Goal: Task Accomplishment & Management: Complete application form

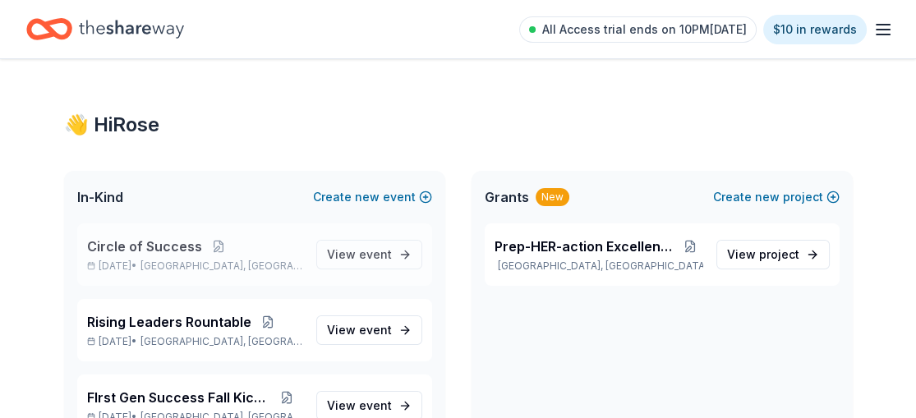
click at [136, 238] on span "Circle of Success" at bounding box center [144, 247] width 115 height 20
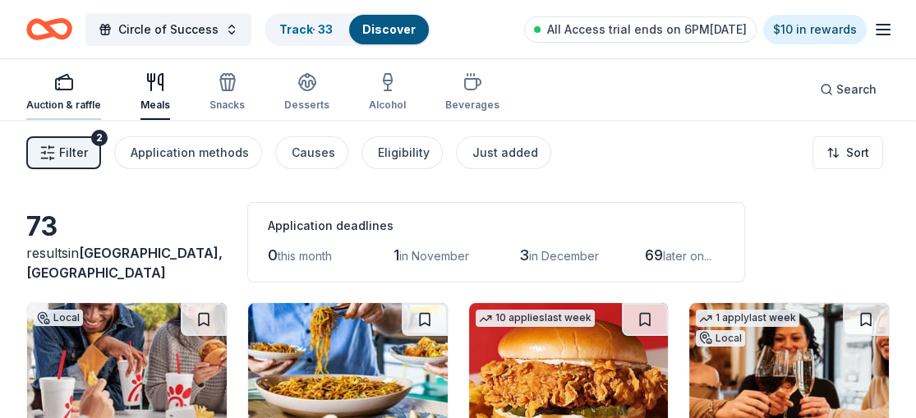
click at [62, 97] on div "Auction & raffle" at bounding box center [63, 91] width 75 height 39
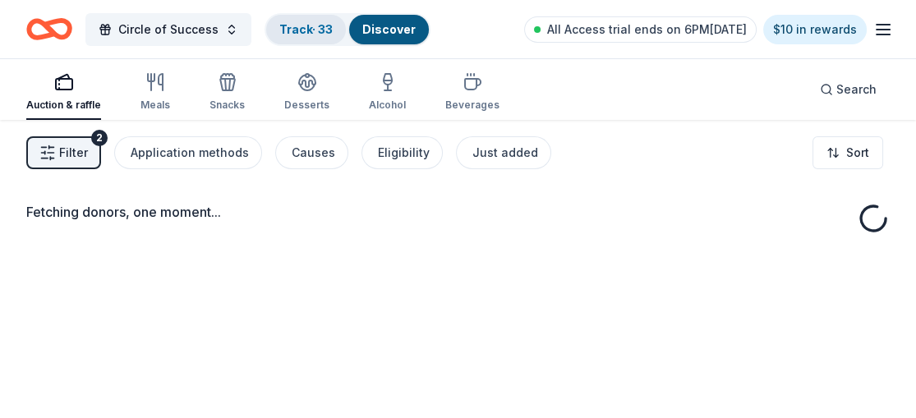
click at [305, 22] on link "Track · 33" at bounding box center [305, 29] width 53 height 14
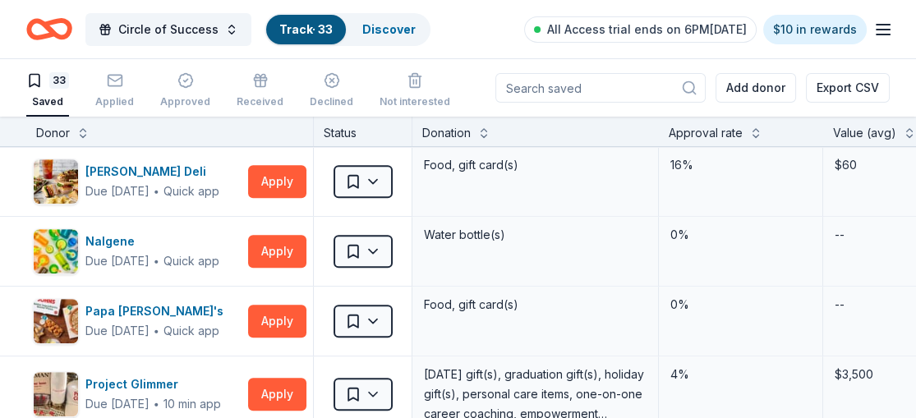
scroll to position [1334, 0]
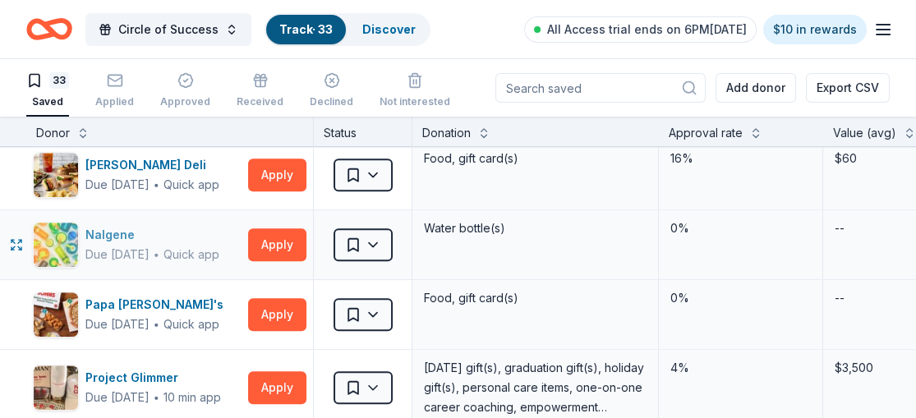
click at [46, 232] on img "button" at bounding box center [56, 245] width 44 height 44
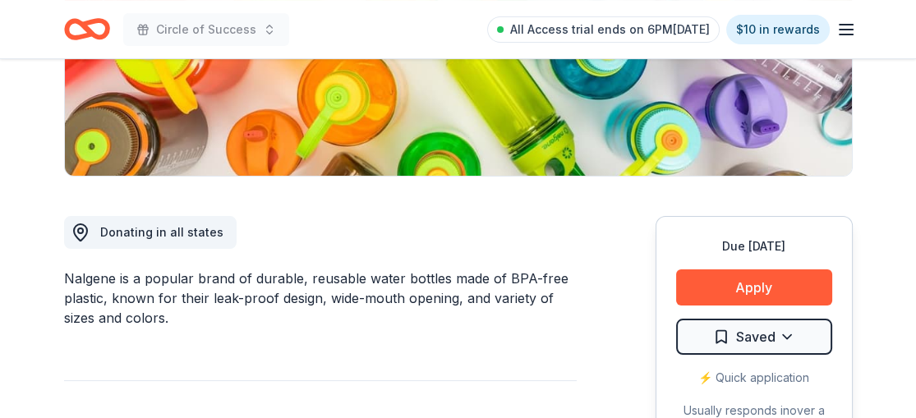
scroll to position [331, 0]
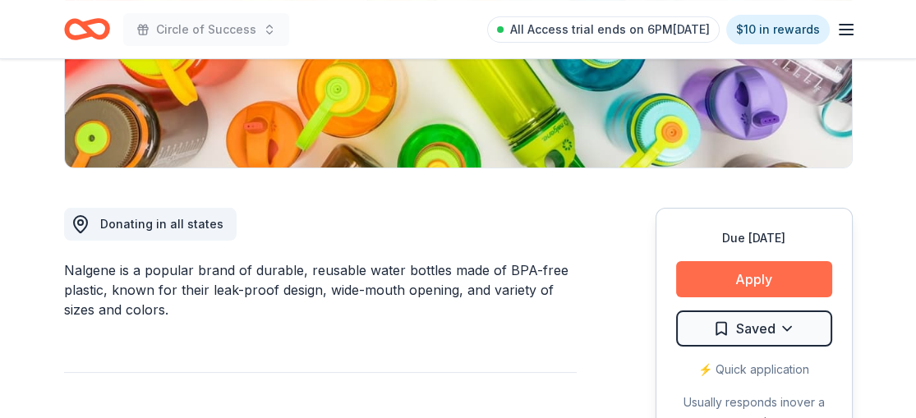
click at [752, 269] on button "Apply" at bounding box center [754, 279] width 156 height 36
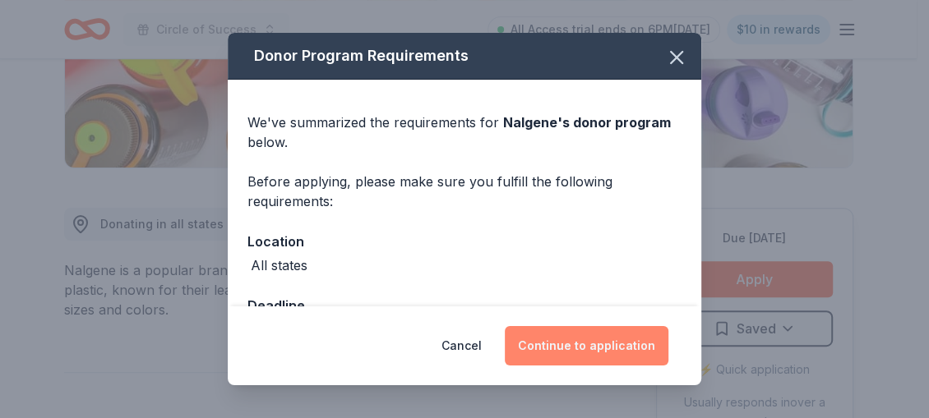
click at [589, 341] on button "Continue to application" at bounding box center [587, 345] width 164 height 39
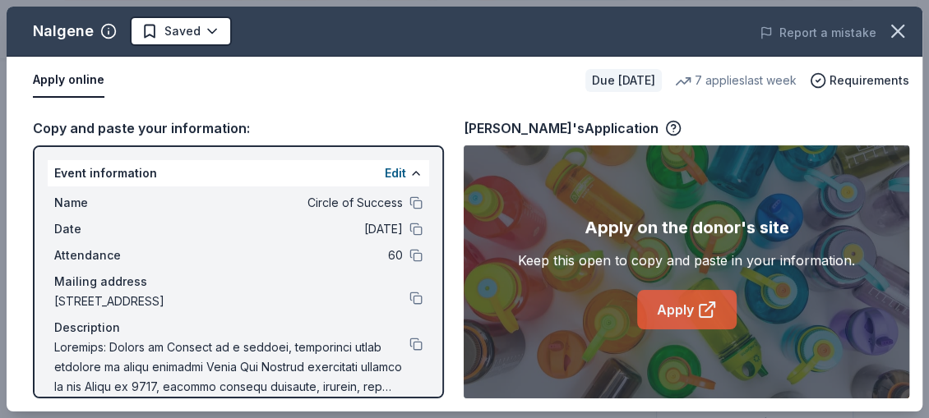
click at [692, 307] on link "Apply" at bounding box center [686, 309] width 99 height 39
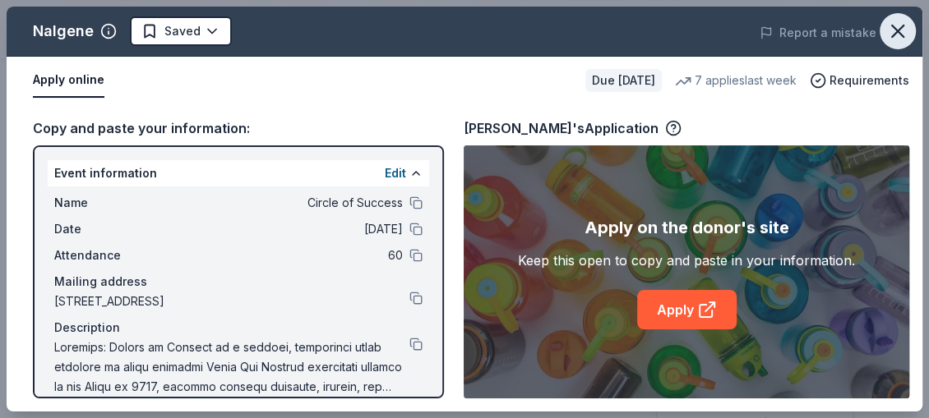
click at [893, 34] on icon "button" at bounding box center [897, 31] width 23 height 23
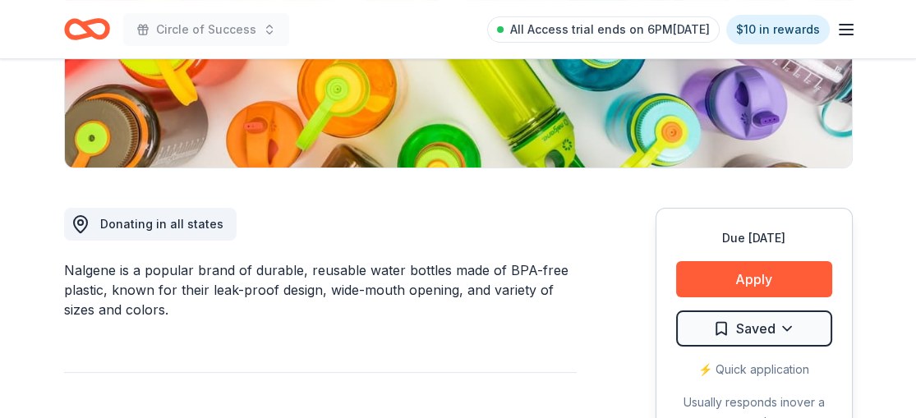
click at [101, 18] on icon "Home" at bounding box center [87, 29] width 46 height 39
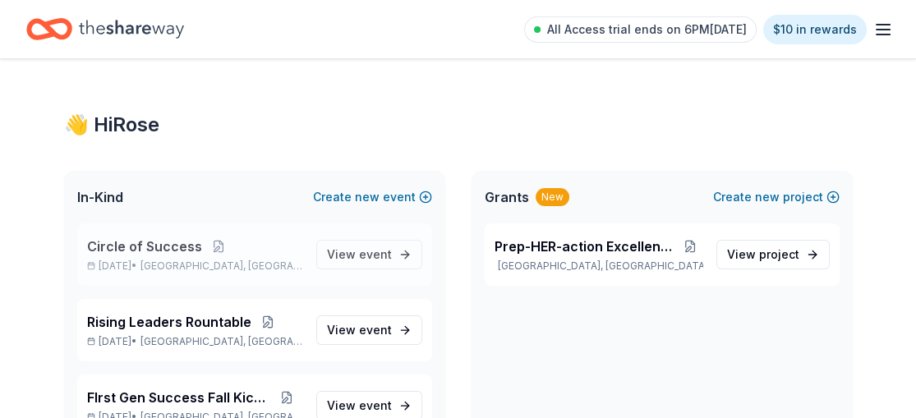
click at [135, 239] on span "Circle of Success" at bounding box center [144, 247] width 115 height 20
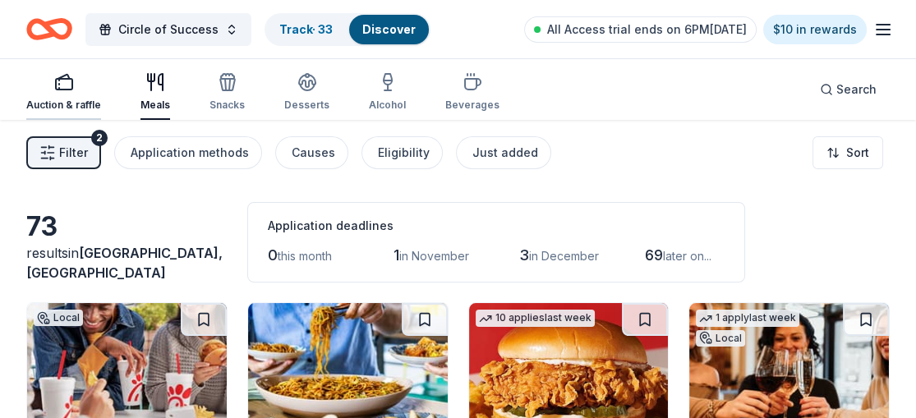
click at [62, 103] on div "Auction & raffle" at bounding box center [63, 105] width 75 height 13
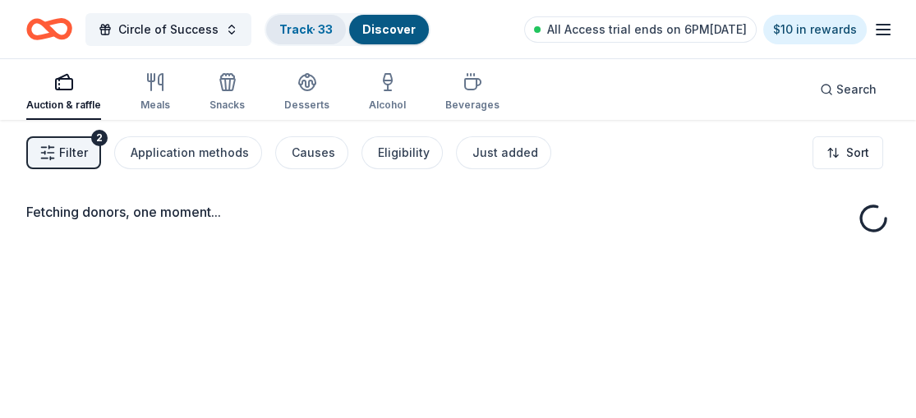
click at [301, 26] on link "Track · 33" at bounding box center [305, 29] width 53 height 14
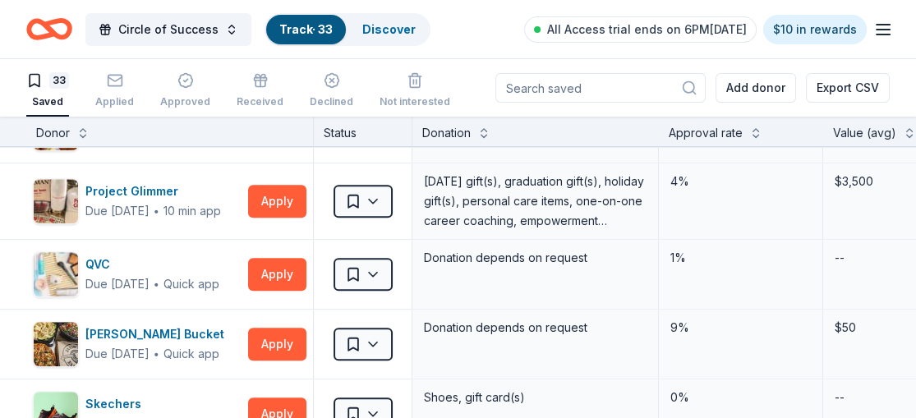
scroll to position [1528, 0]
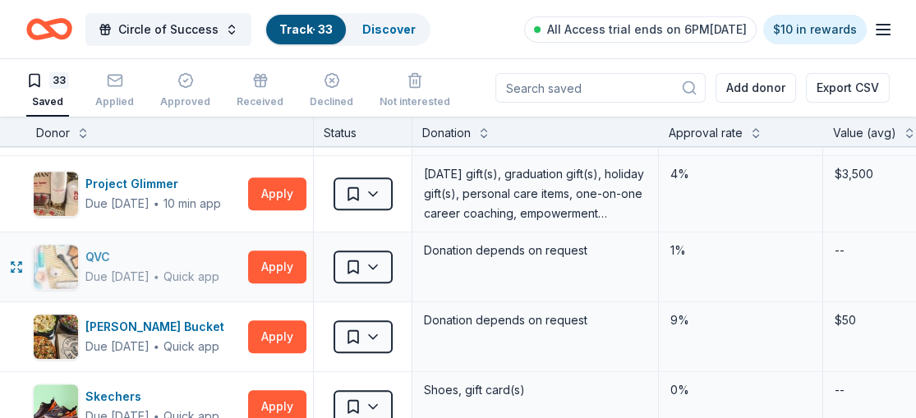
click at [141, 273] on div "Due [DATE]" at bounding box center [117, 277] width 64 height 20
click at [65, 245] on img "button" at bounding box center [56, 267] width 44 height 44
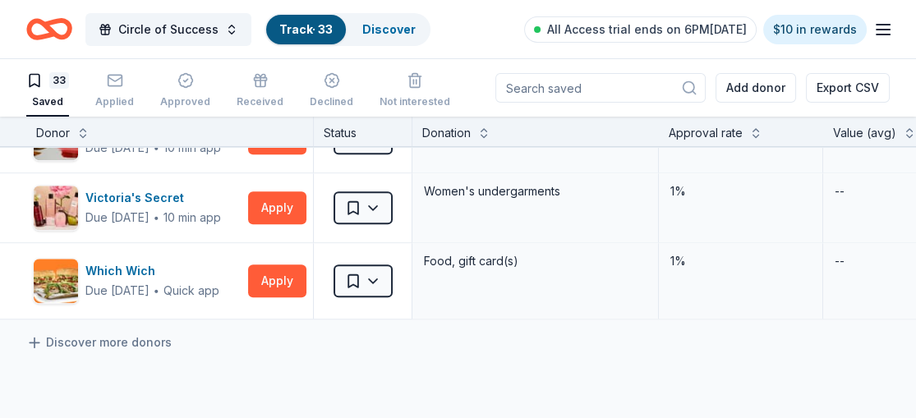
scroll to position [2153, 0]
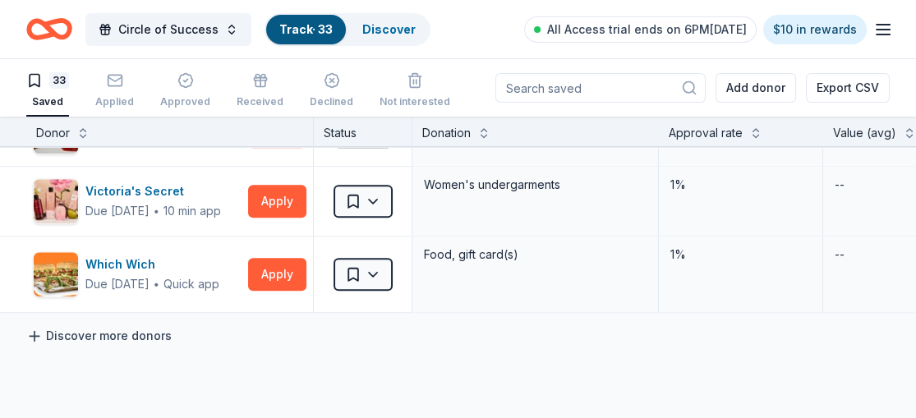
click at [51, 326] on link "Discover more donors" at bounding box center [98, 336] width 145 height 20
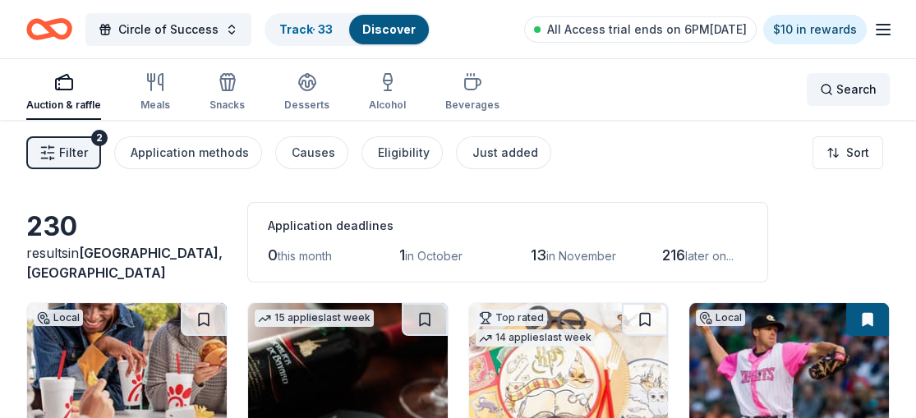
click at [843, 89] on span "Search" at bounding box center [857, 90] width 40 height 20
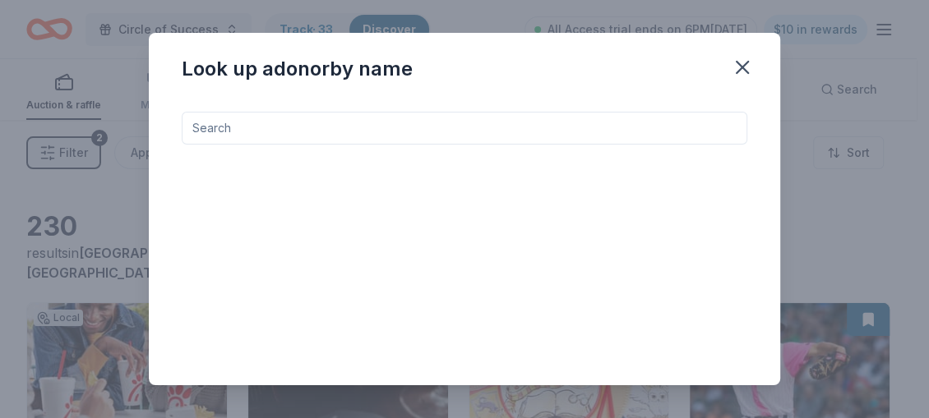
click at [612, 124] on input at bounding box center [464, 128] width 565 height 33
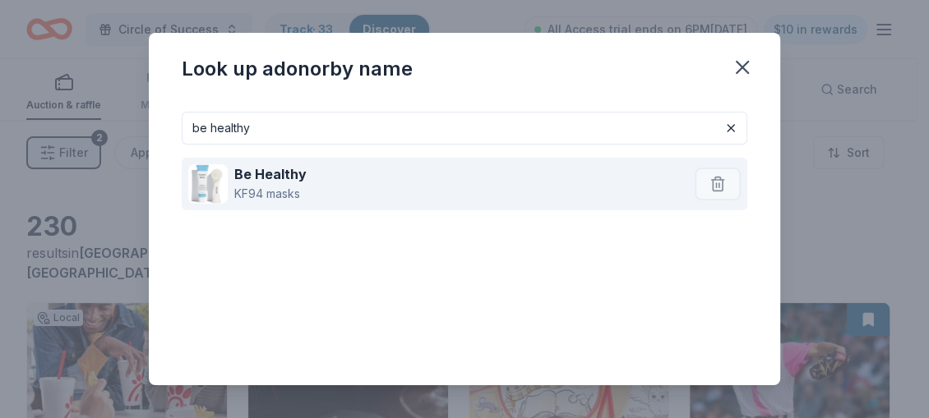
type input "be healthy"
click at [298, 179] on strong "Be Healthy" at bounding box center [270, 174] width 72 height 16
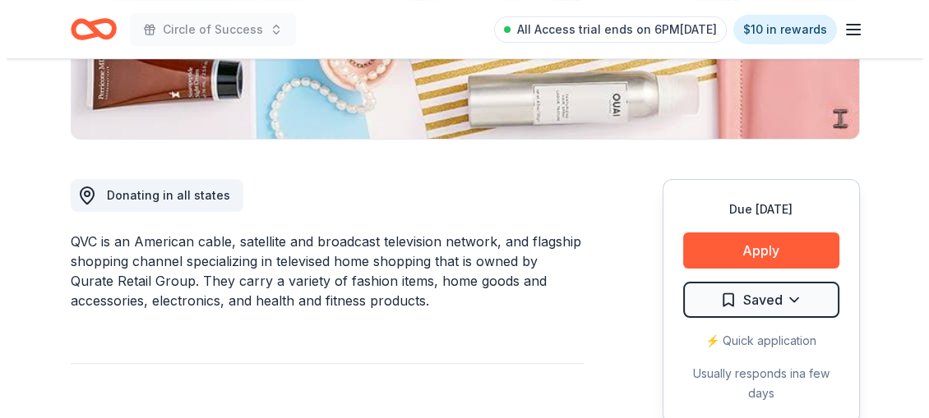
scroll to position [374, 0]
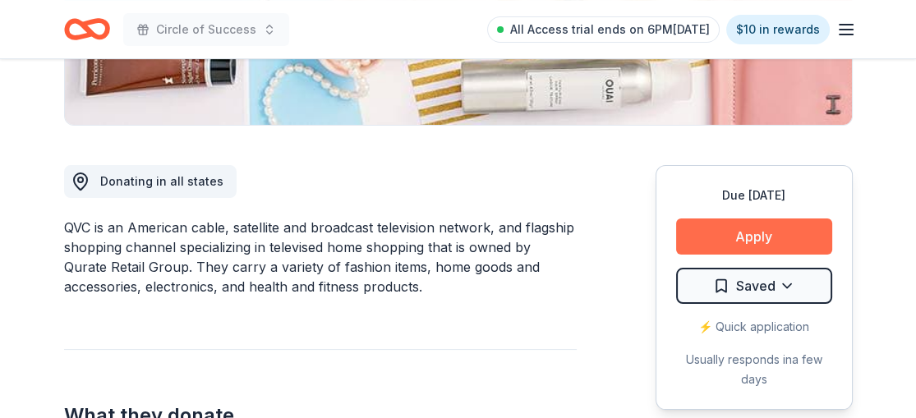
click at [727, 227] on button "Apply" at bounding box center [754, 237] width 156 height 36
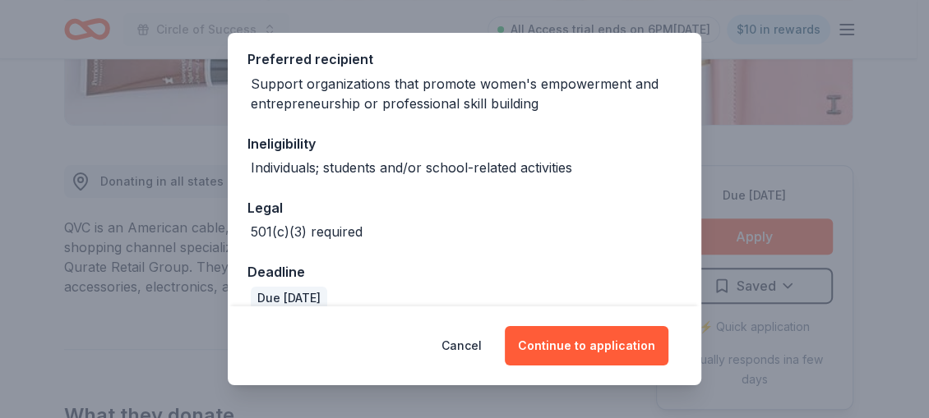
scroll to position [250, 0]
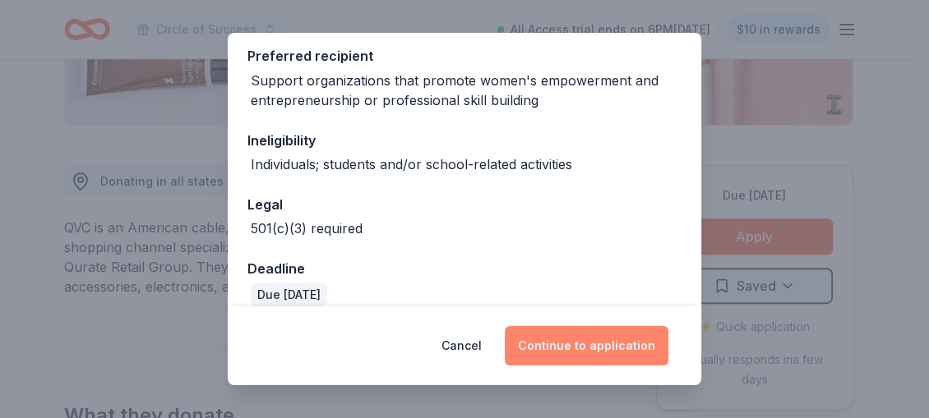
click at [602, 349] on button "Continue to application" at bounding box center [587, 345] width 164 height 39
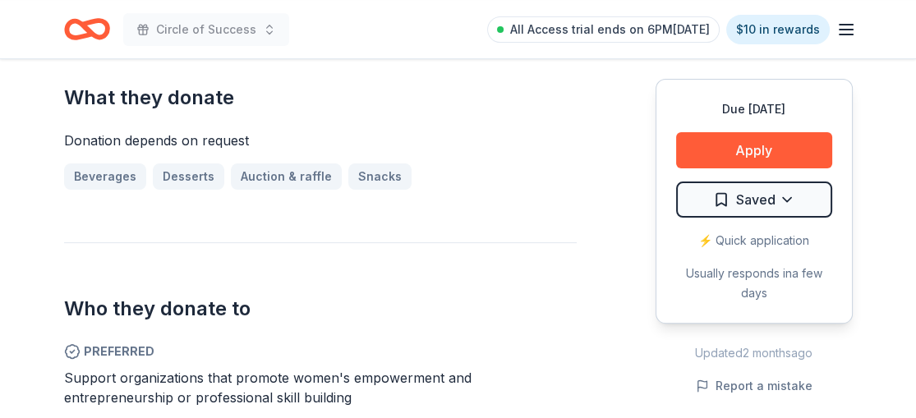
scroll to position [781, 0]
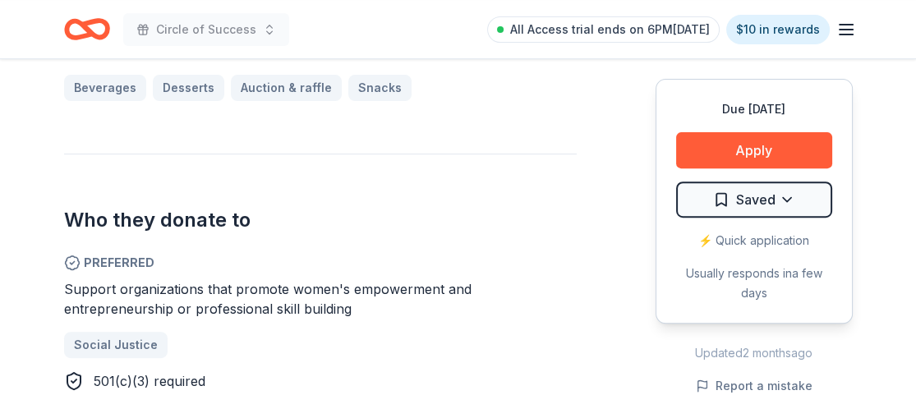
drag, startPoint x: 438, startPoint y: 284, endPoint x: 210, endPoint y: 281, distance: 228.5
click at [247, 282] on span "Support organizations that promote women's empowerment and entrepreneurship or …" at bounding box center [268, 299] width 408 height 36
drag, startPoint x: 67, startPoint y: 284, endPoint x: 226, endPoint y: 315, distance: 161.7
click at [226, 315] on span "Support organizations that promote women's empowerment and entrepreneurship or …" at bounding box center [268, 299] width 408 height 36
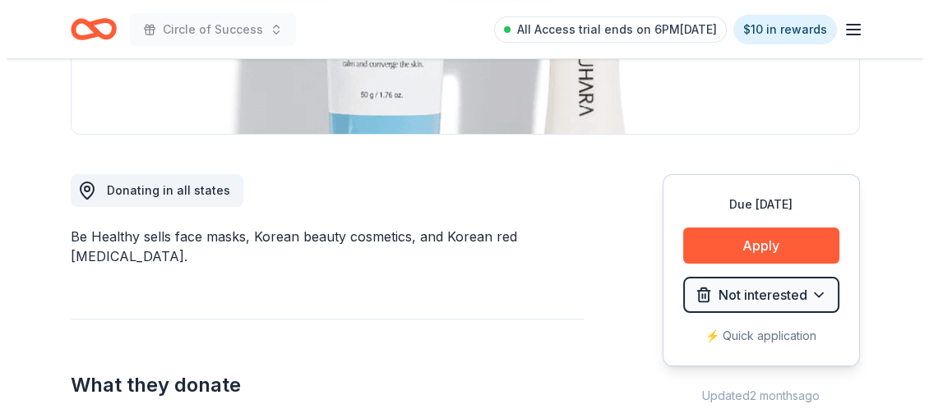
scroll to position [377, 0]
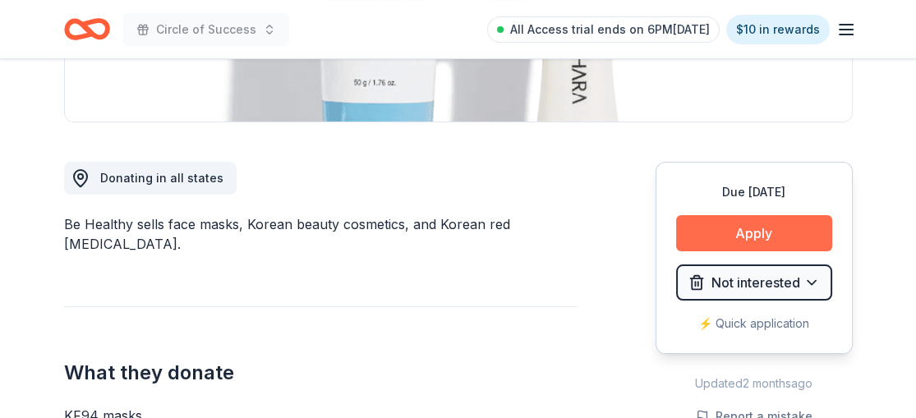
click at [760, 228] on button "Apply" at bounding box center [754, 233] width 156 height 36
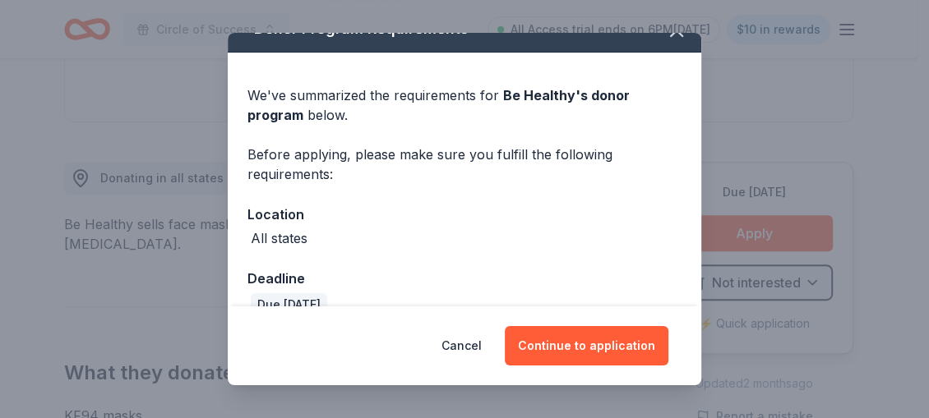
scroll to position [43, 0]
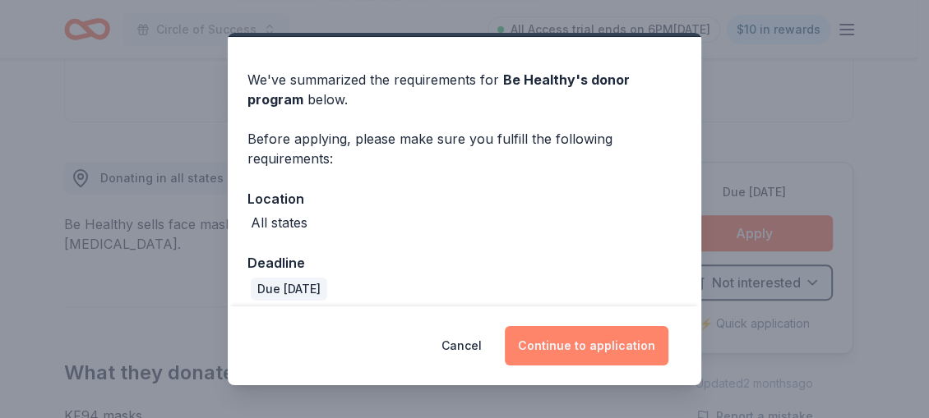
click at [596, 337] on button "Continue to application" at bounding box center [587, 345] width 164 height 39
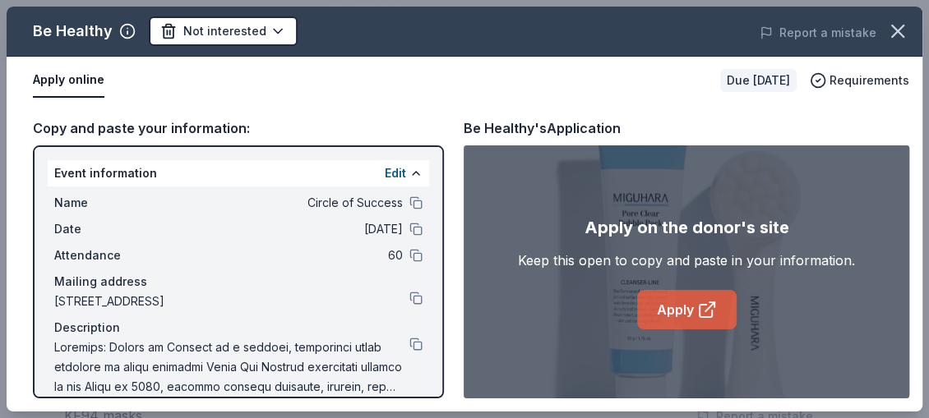
click at [675, 316] on link "Apply" at bounding box center [686, 309] width 99 height 39
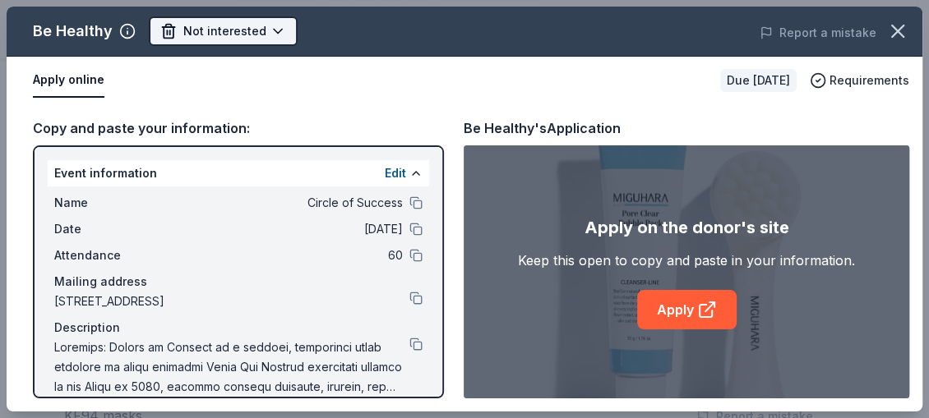
scroll to position [0, 0]
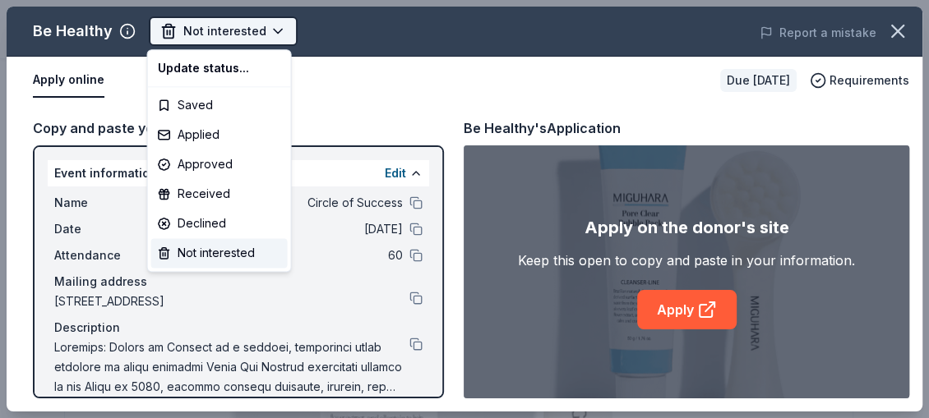
click at [265, 32] on body "Circle of Success Not interested Apply Due in 143 days Share Be Healthy New • 1…" at bounding box center [458, 209] width 916 height 418
click at [226, 248] on div "Not interested" at bounding box center [219, 253] width 136 height 30
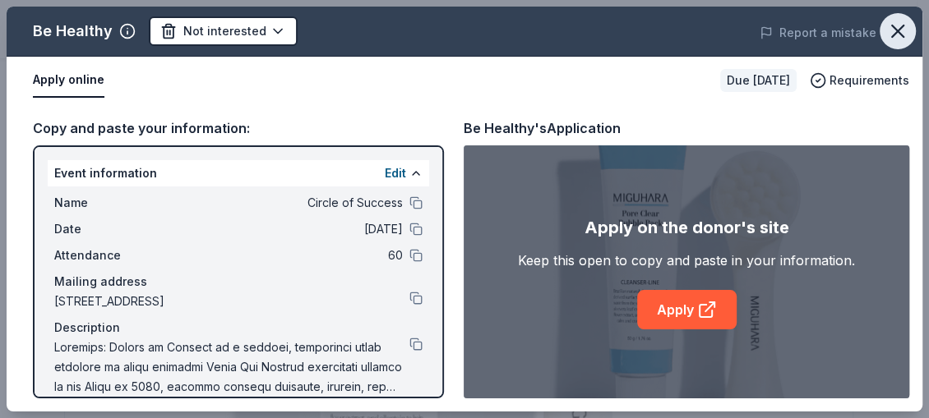
click at [899, 24] on icon "button" at bounding box center [897, 31] width 23 height 23
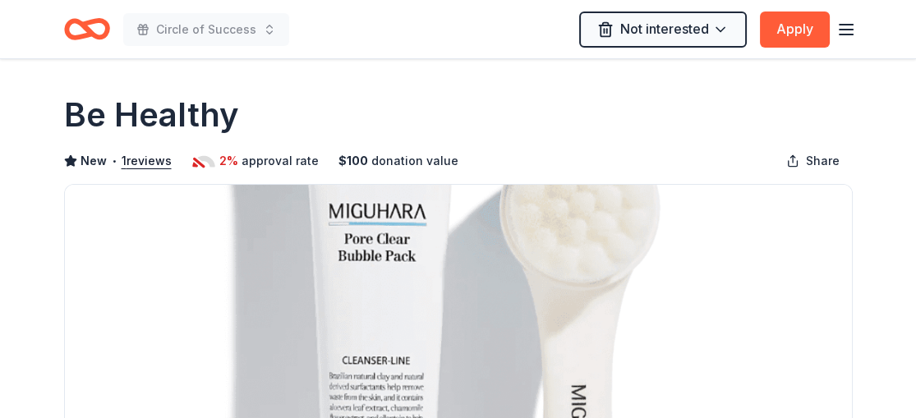
click at [81, 29] on icon "Home" at bounding box center [87, 29] width 46 height 39
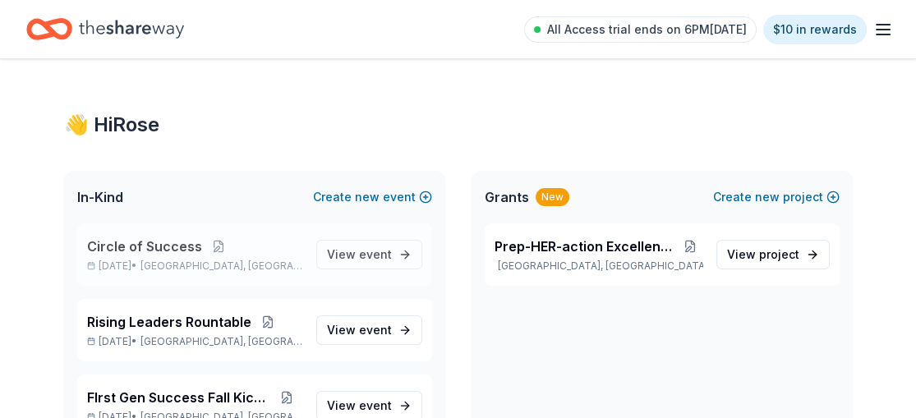
click at [167, 238] on span "Circle of Success" at bounding box center [144, 247] width 115 height 20
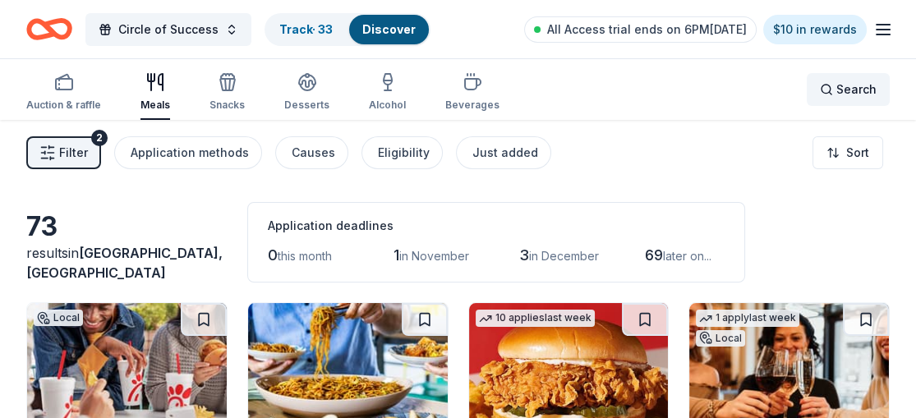
click at [832, 92] on div "Search" at bounding box center [848, 90] width 57 height 20
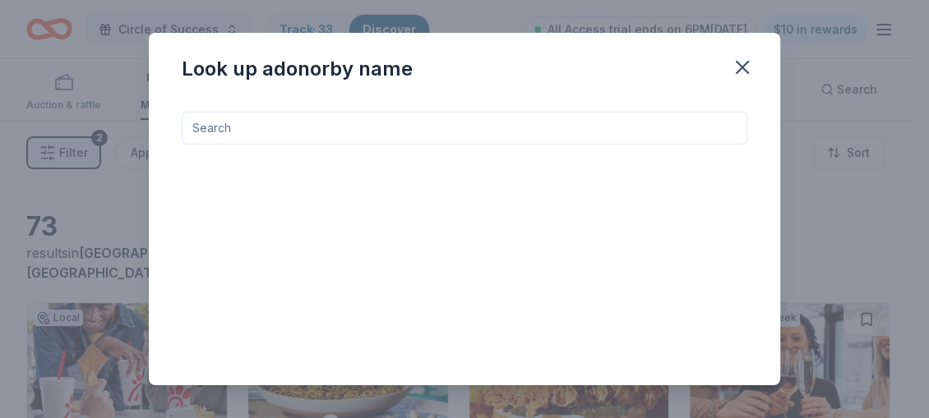
click at [657, 129] on input at bounding box center [464, 128] width 565 height 33
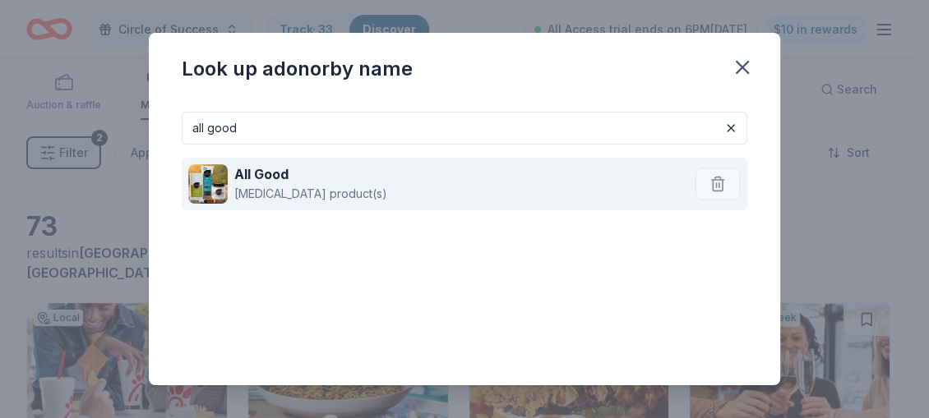
click at [247, 180] on strong "All Good" at bounding box center [261, 174] width 54 height 16
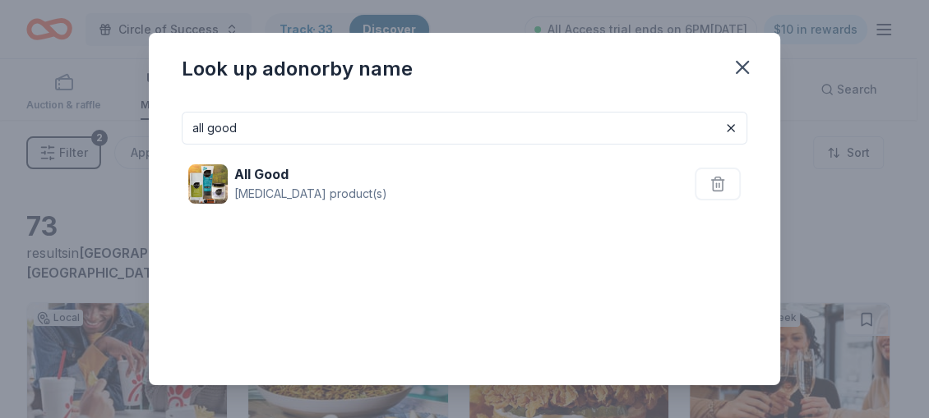
drag, startPoint x: 246, startPoint y: 121, endPoint x: 187, endPoint y: 122, distance: 58.4
click at [187, 122] on input "all good" at bounding box center [464, 128] width 565 height 33
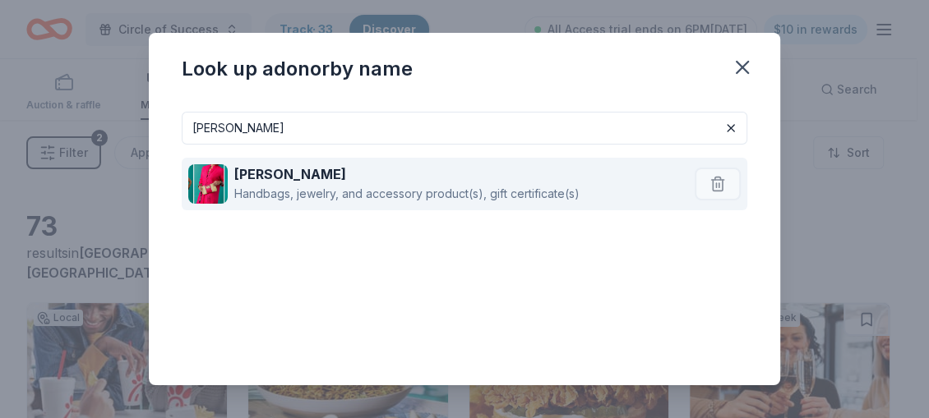
click at [277, 193] on div "Handbags, jewelry, and accessory product(s), gift certificate(s)" at bounding box center [406, 194] width 345 height 20
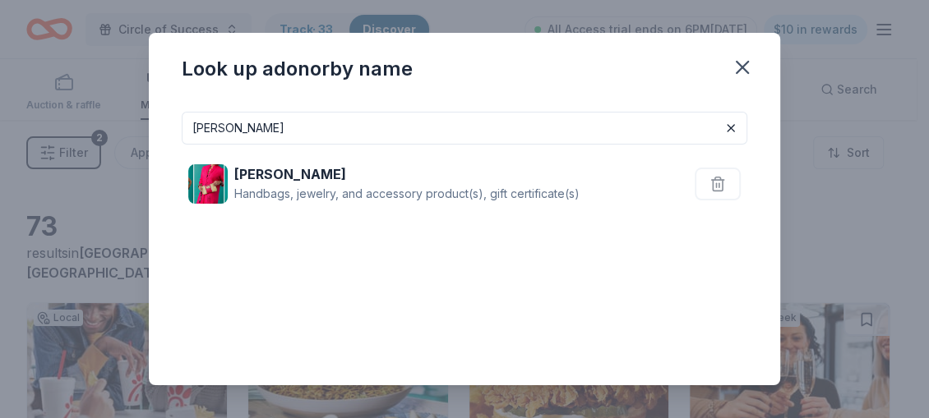
drag, startPoint x: 262, startPoint y: 127, endPoint x: 178, endPoint y: 126, distance: 84.7
click at [179, 126] on div "alexis drake Alexis Drake Handbags, jewelry, and accessory product(s), gift cer…" at bounding box center [464, 242] width 631 height 287
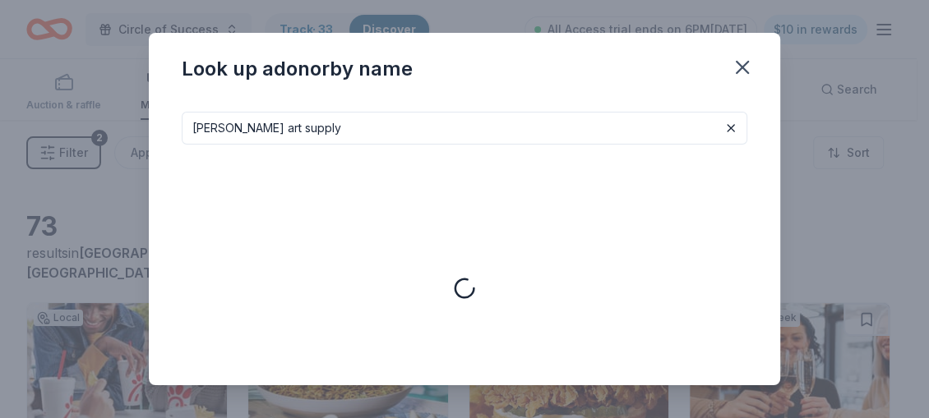
type input "trekell art supply"
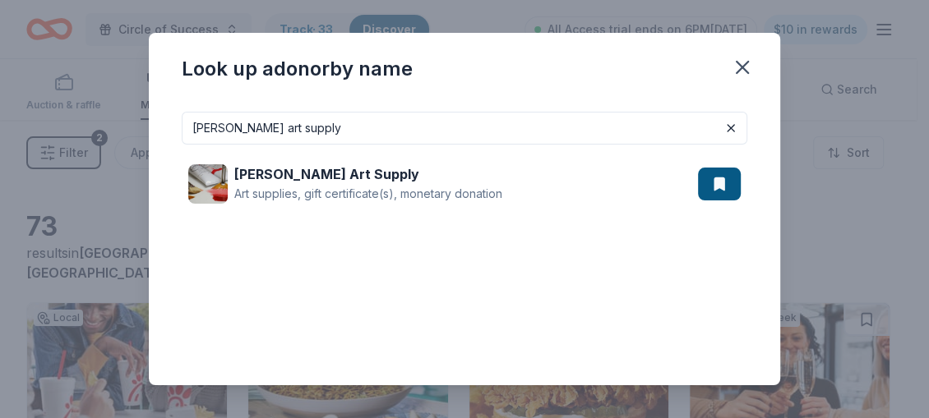
drag, startPoint x: 927, startPoint y: 284, endPoint x: 927, endPoint y: 316, distance: 32.9
click at [916, 316] on div "Look up a donor by name trekell art supply Trekell Art Supply Art supplies, gif…" at bounding box center [464, 209] width 929 height 418
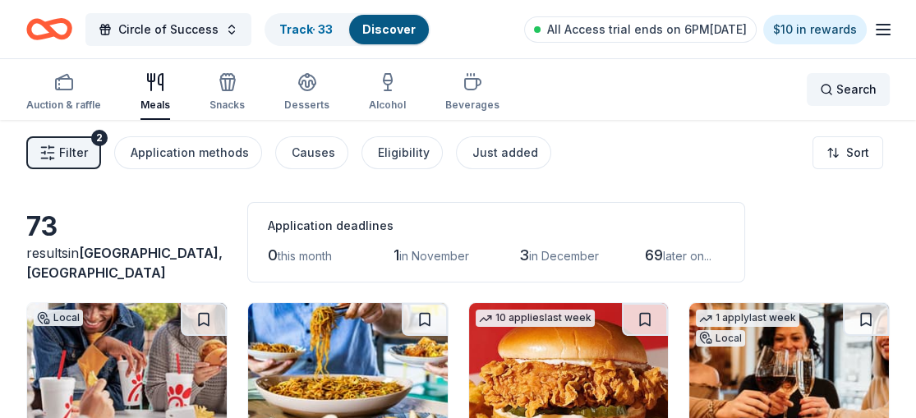
click at [828, 86] on div "Search" at bounding box center [848, 90] width 57 height 20
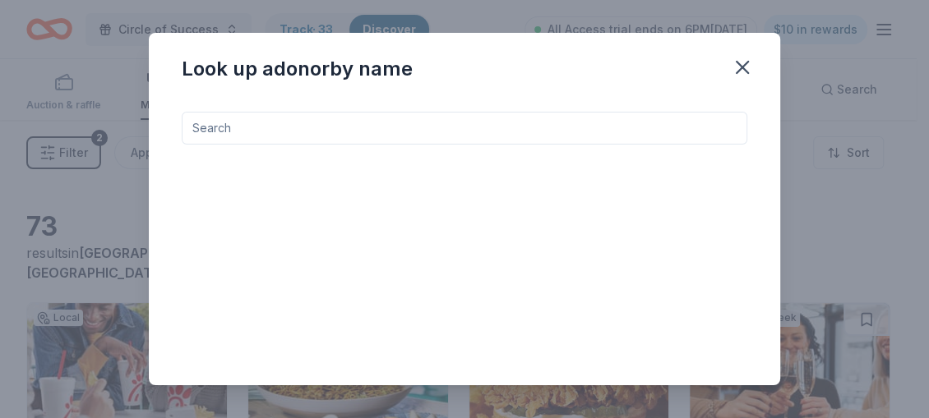
type input "trekell art supply"
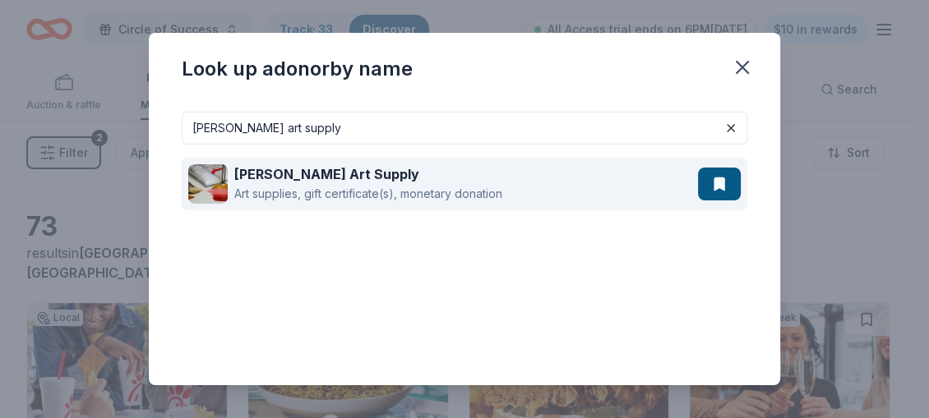
click at [321, 193] on div "Art supplies, gift certificate(s), monetary donation" at bounding box center [368, 194] width 268 height 20
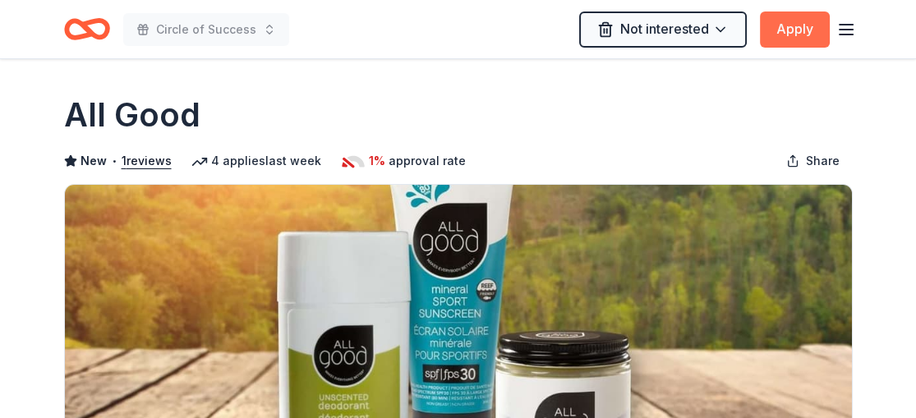
click at [787, 18] on button "Apply" at bounding box center [795, 30] width 70 height 36
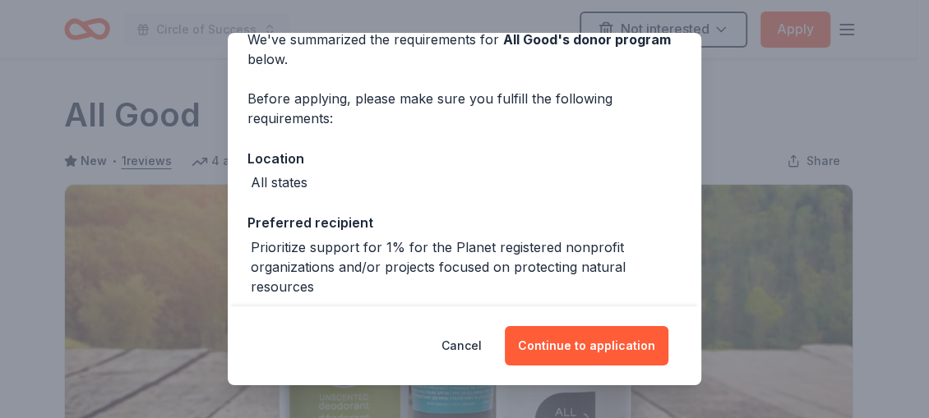
scroll to position [93, 0]
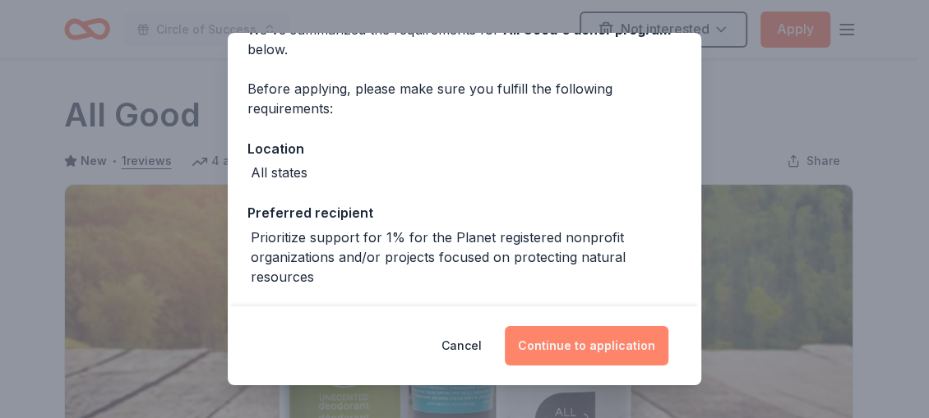
click at [597, 338] on button "Continue to application" at bounding box center [587, 345] width 164 height 39
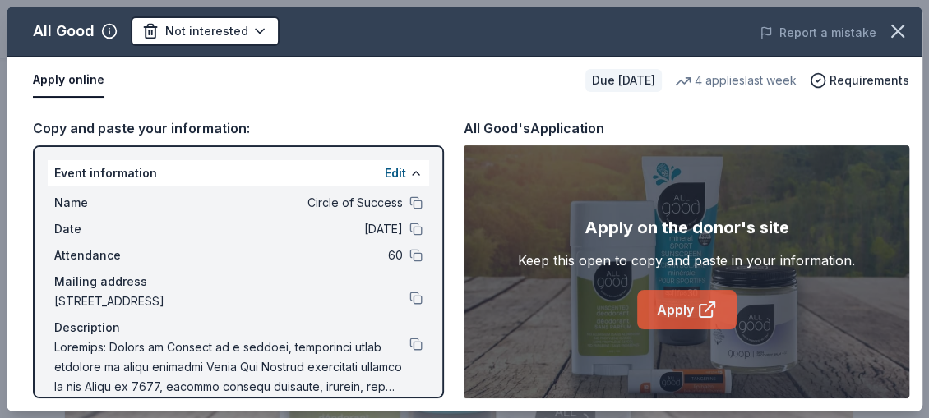
click at [683, 307] on link "Apply" at bounding box center [686, 309] width 99 height 39
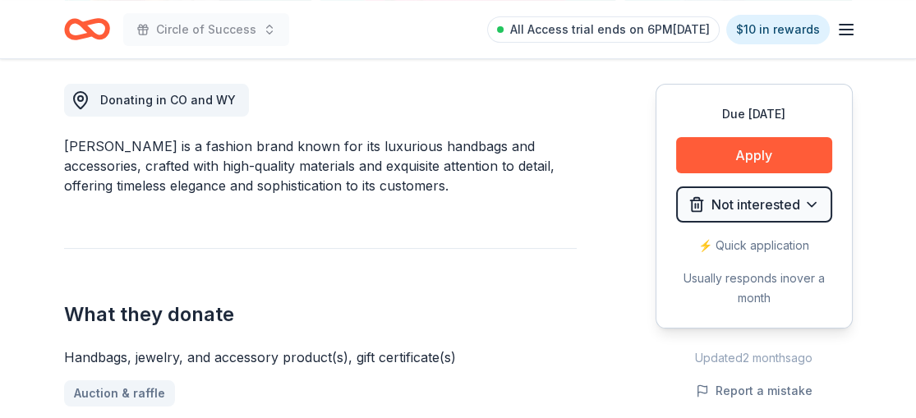
scroll to position [464, 0]
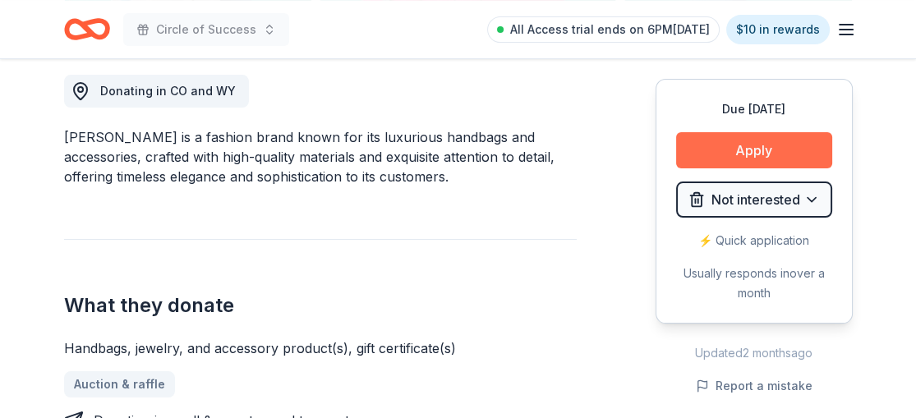
click at [753, 152] on button "Apply" at bounding box center [754, 150] width 156 height 36
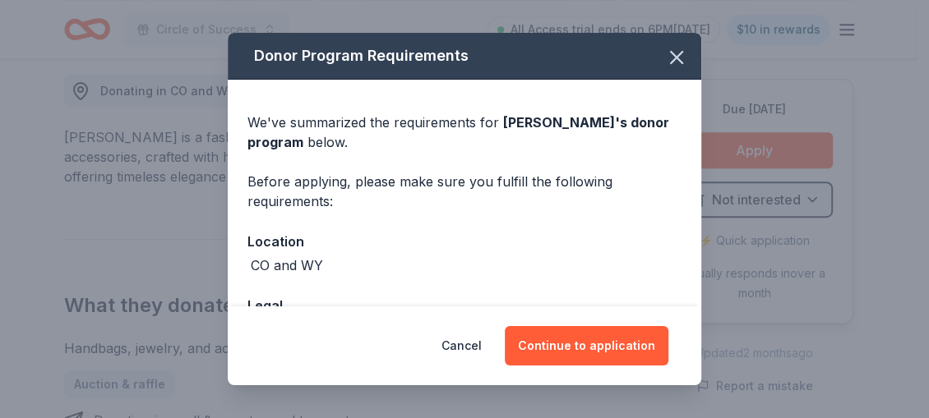
drag, startPoint x: 586, startPoint y: 347, endPoint x: 653, endPoint y: 76, distance: 278.7
click at [653, 86] on div "Donor Program Requirements We've summarized the requirements for [PERSON_NAME] …" at bounding box center [464, 209] width 473 height 353
click at [665, 61] on icon "button" at bounding box center [676, 57] width 23 height 23
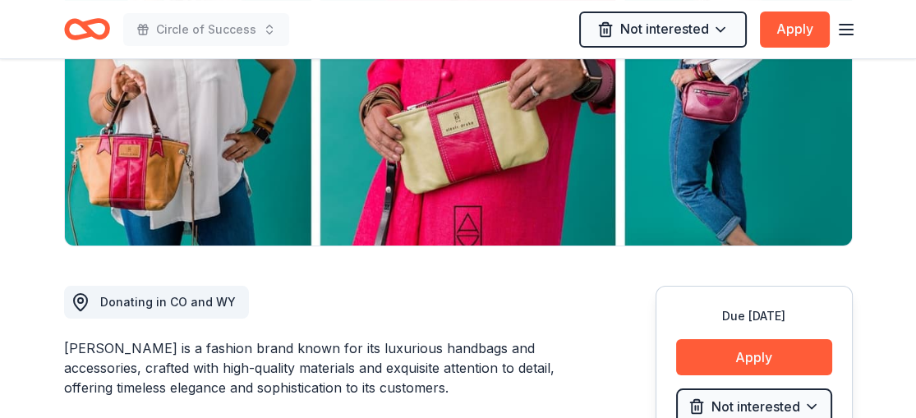
scroll to position [0, 0]
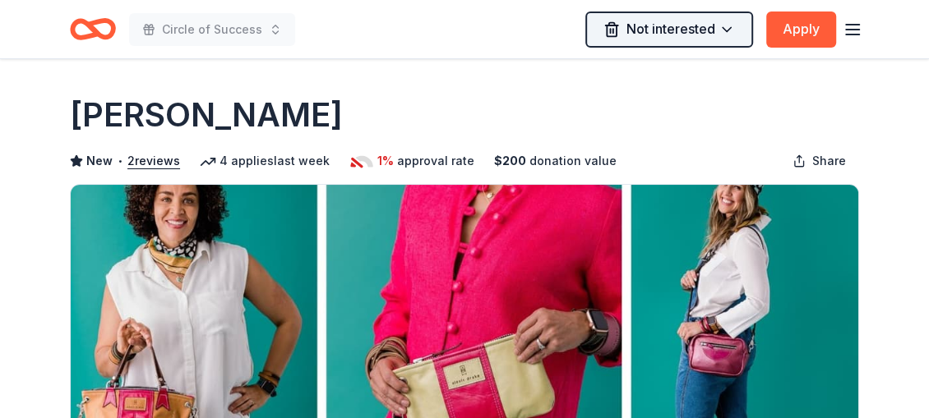
click at [712, 25] on html "Circle of Success Not interested Apply Due [DATE] Share [PERSON_NAME] New • 2 r…" at bounding box center [464, 209] width 929 height 418
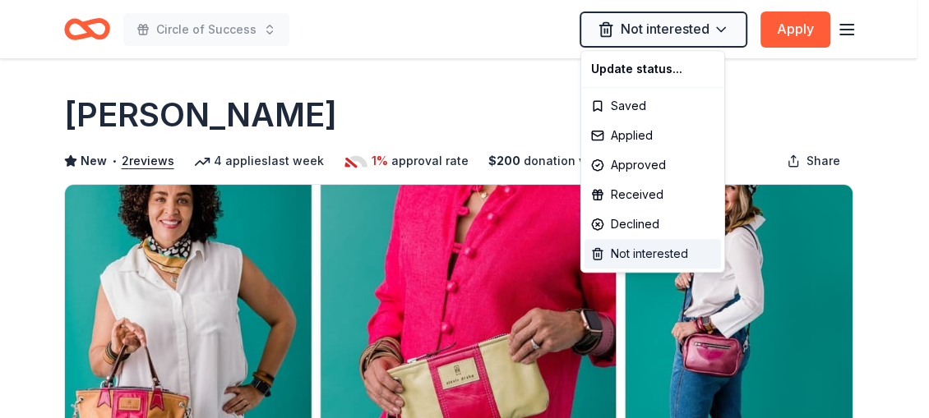
click at [652, 247] on div "Not interested" at bounding box center [652, 254] width 136 height 30
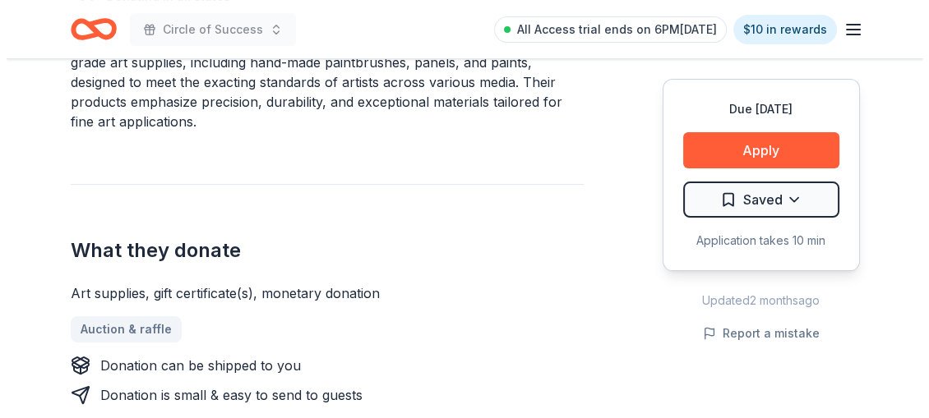
scroll to position [567, 0]
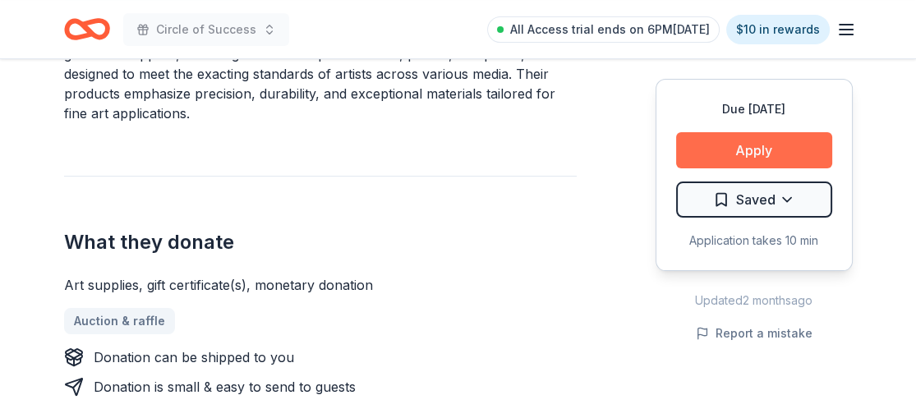
click at [756, 143] on button "Apply" at bounding box center [754, 150] width 156 height 36
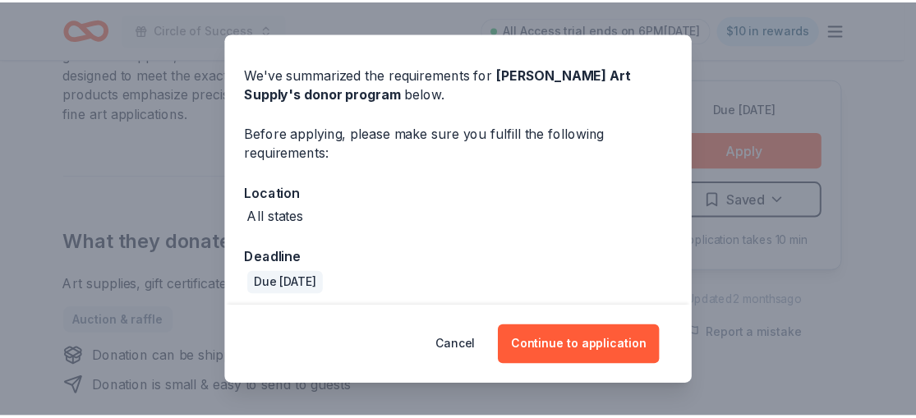
scroll to position [55, 0]
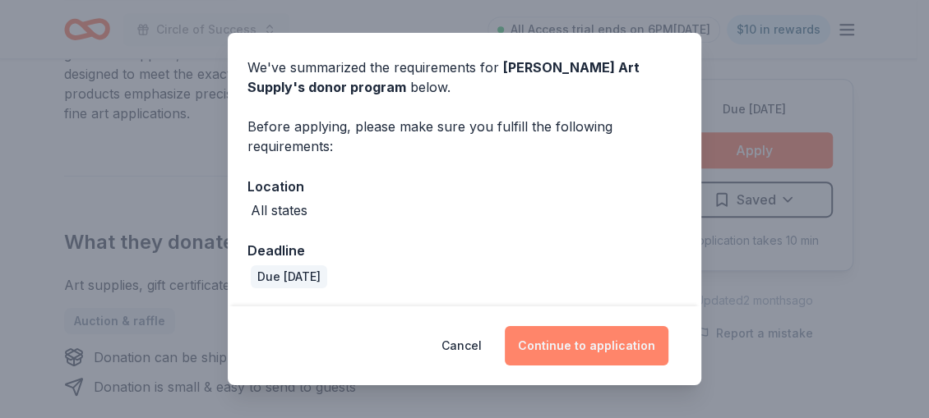
click at [607, 335] on button "Continue to application" at bounding box center [587, 345] width 164 height 39
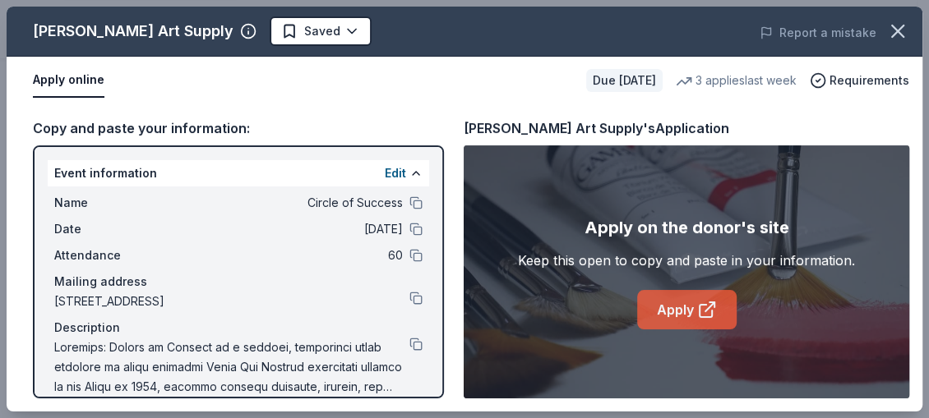
click at [689, 306] on link "Apply" at bounding box center [686, 309] width 99 height 39
click at [681, 306] on link "Apply" at bounding box center [686, 309] width 99 height 39
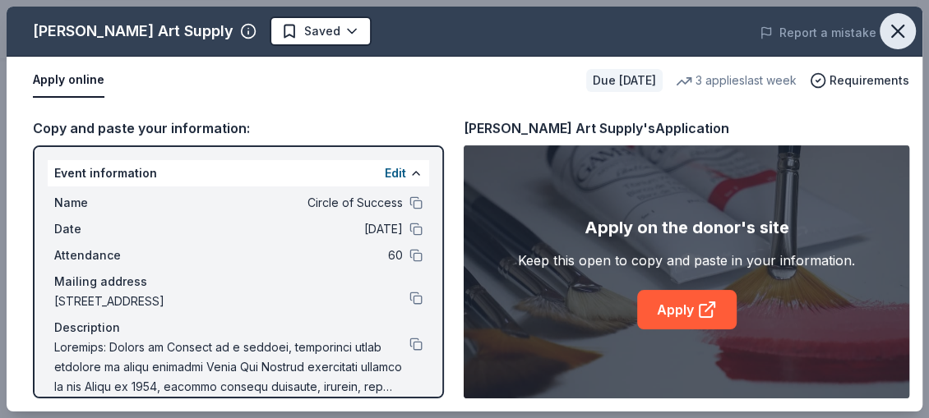
click at [900, 34] on icon "button" at bounding box center [898, 31] width 12 height 12
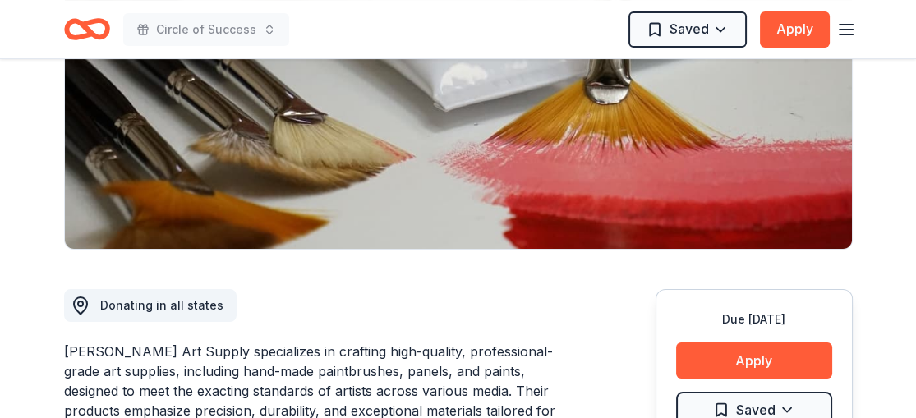
scroll to position [0, 0]
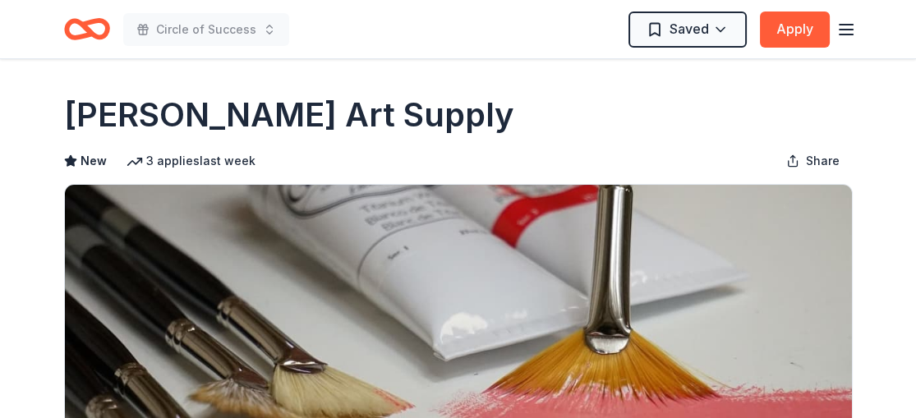
click at [82, 29] on icon "Home" at bounding box center [93, 29] width 25 height 16
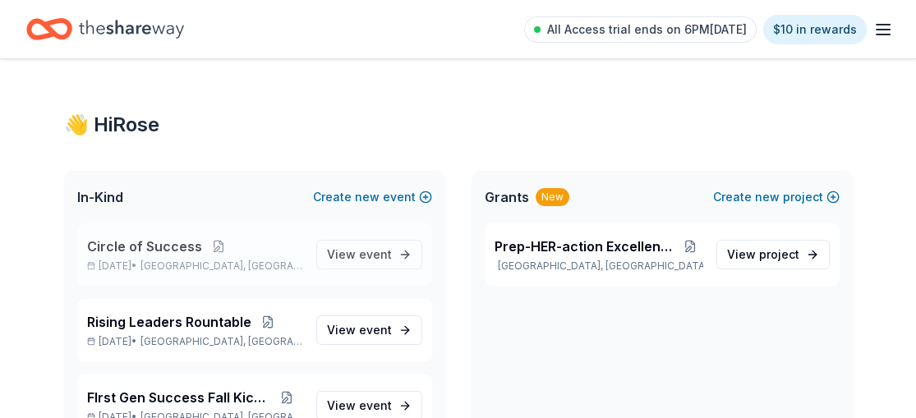
click at [141, 237] on span "Circle of Success" at bounding box center [144, 247] width 115 height 20
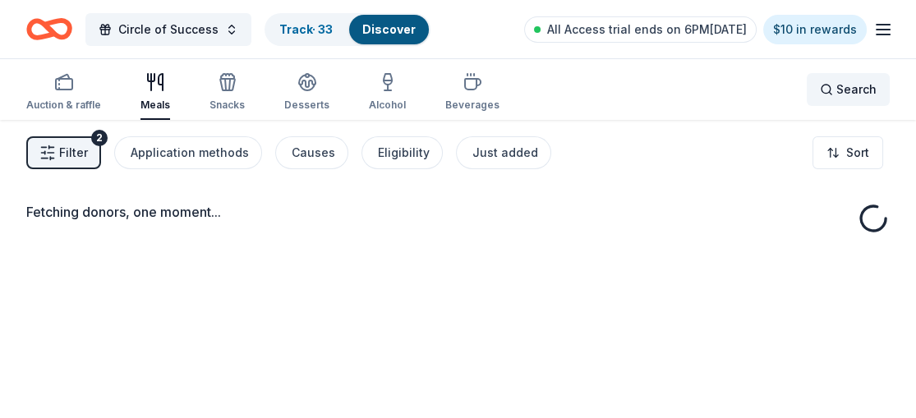
click at [844, 82] on span "Search" at bounding box center [857, 90] width 40 height 20
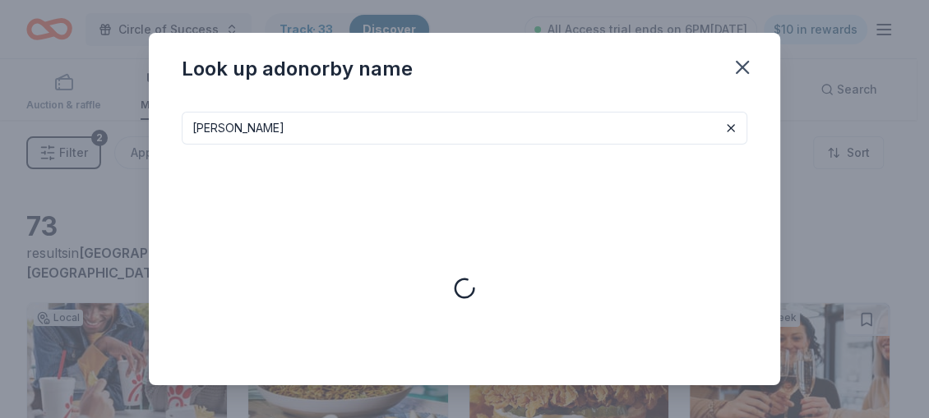
type input "trevis"
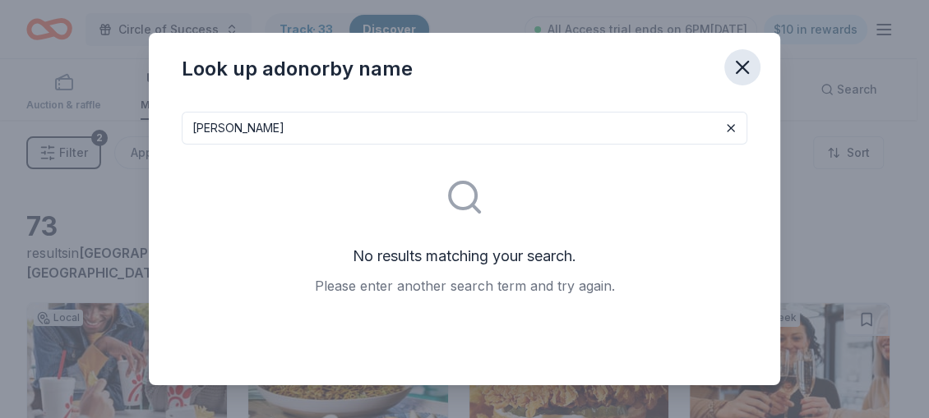
click at [746, 63] on icon "button" at bounding box center [742, 68] width 12 height 12
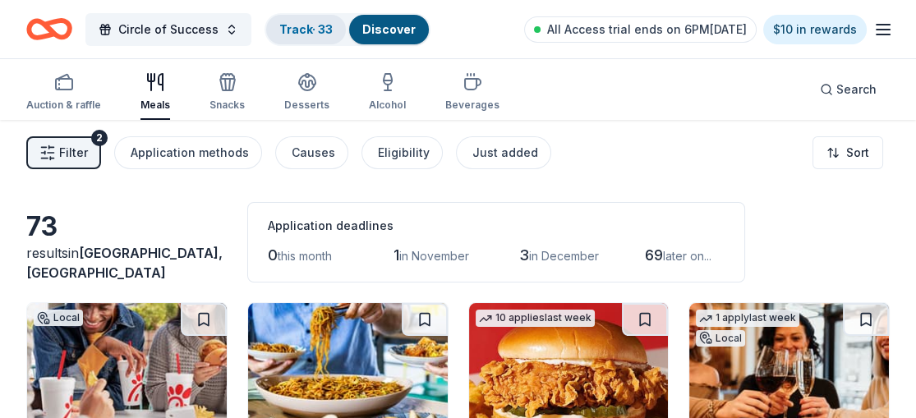
click at [288, 27] on link "Track · 33" at bounding box center [305, 29] width 53 height 14
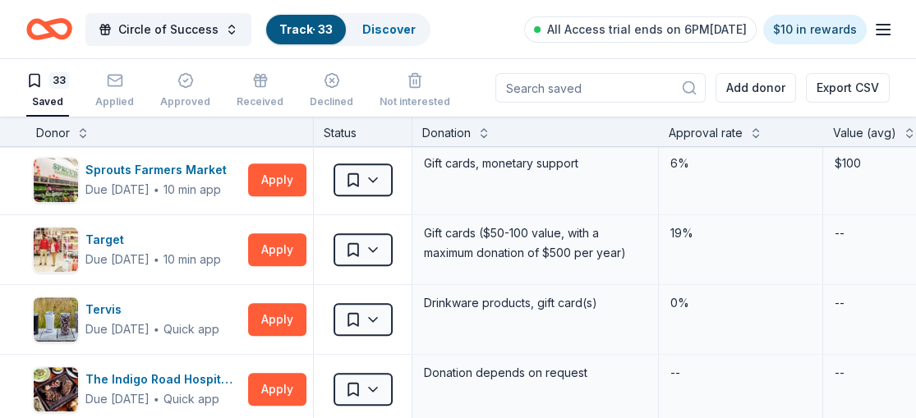
scroll to position [1818, 0]
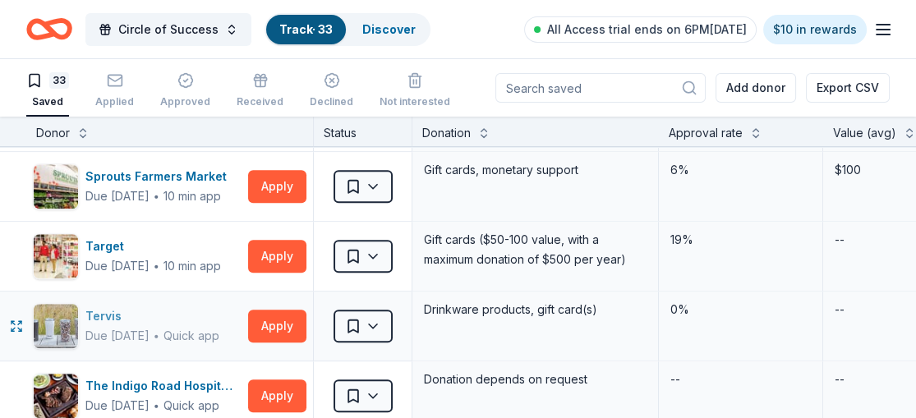
click at [103, 312] on div "Tervis" at bounding box center [152, 317] width 134 height 20
click at [643, 82] on input at bounding box center [601, 88] width 210 height 30
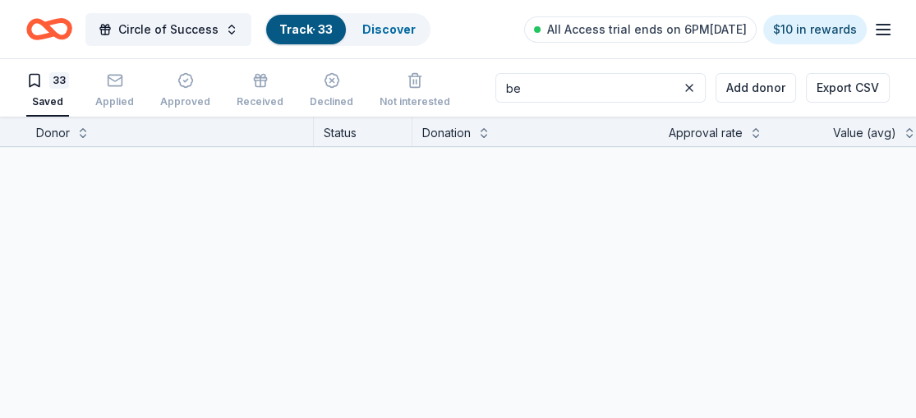
scroll to position [29, 0]
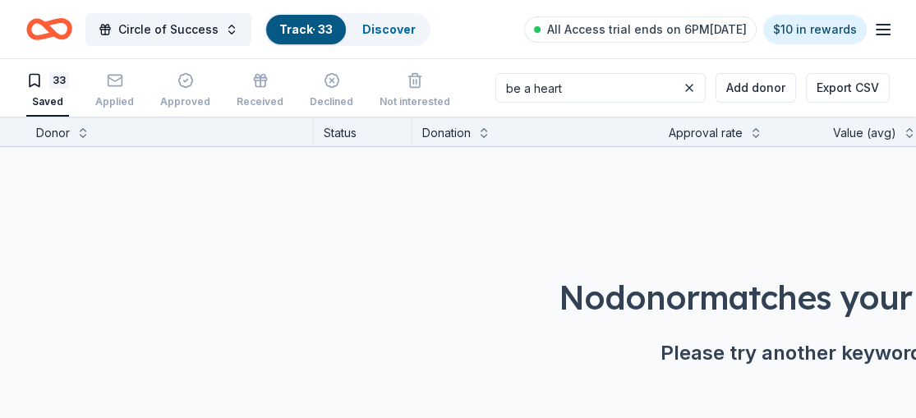
type input "be a heart"
click at [622, 86] on input "be a heart" at bounding box center [601, 88] width 210 height 30
click at [289, 22] on link "Track · 33" at bounding box center [305, 29] width 53 height 14
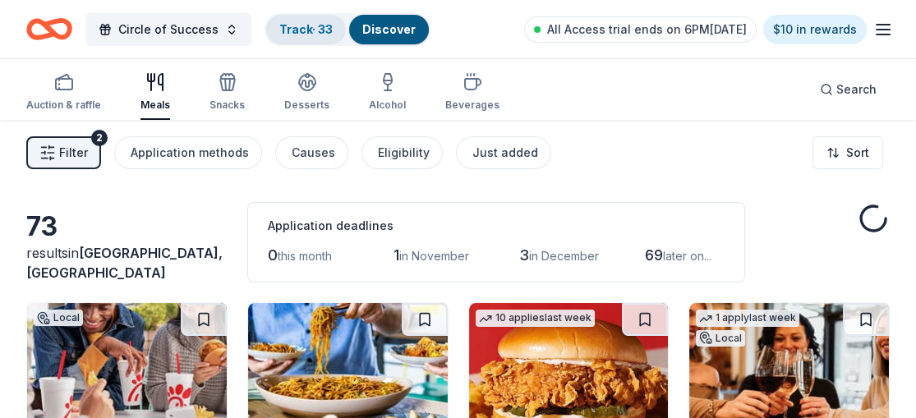
click at [293, 26] on link "Track · 33" at bounding box center [305, 29] width 53 height 14
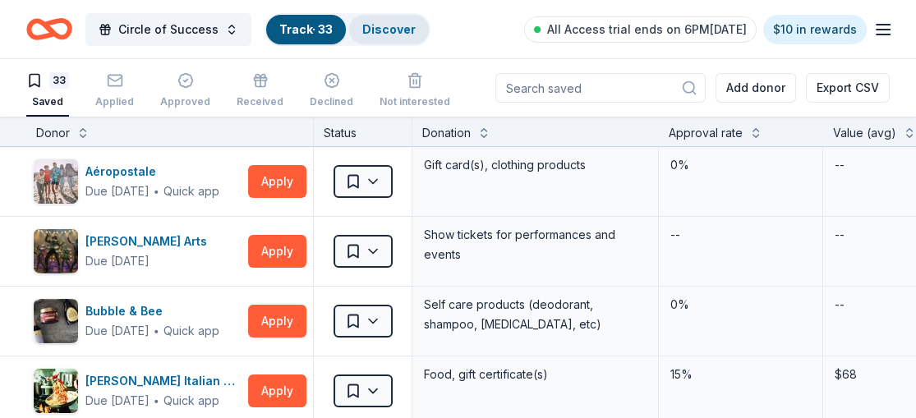
click at [379, 32] on link "Discover" at bounding box center [388, 29] width 53 height 14
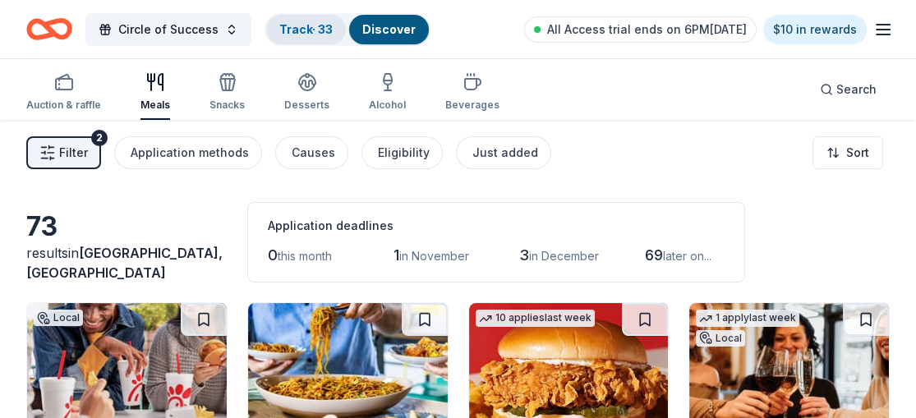
click at [307, 28] on link "Track · 33" at bounding box center [305, 29] width 53 height 14
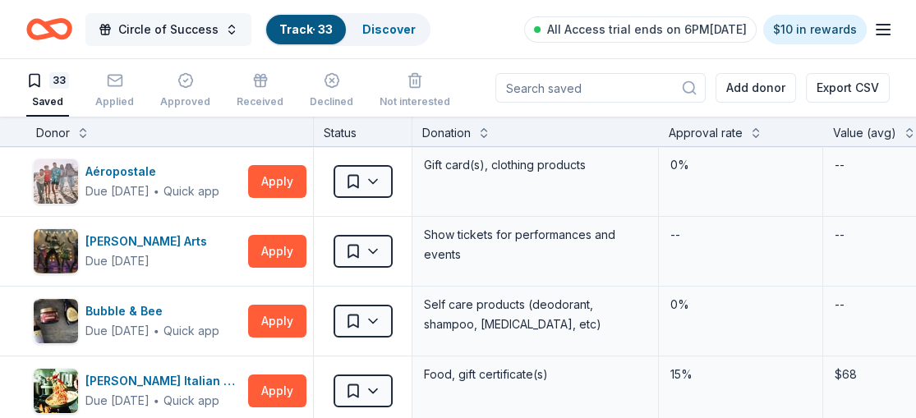
click at [154, 22] on span "Circle of Success" at bounding box center [168, 30] width 100 height 20
click at [40, 33] on icon "Home" at bounding box center [49, 29] width 46 height 39
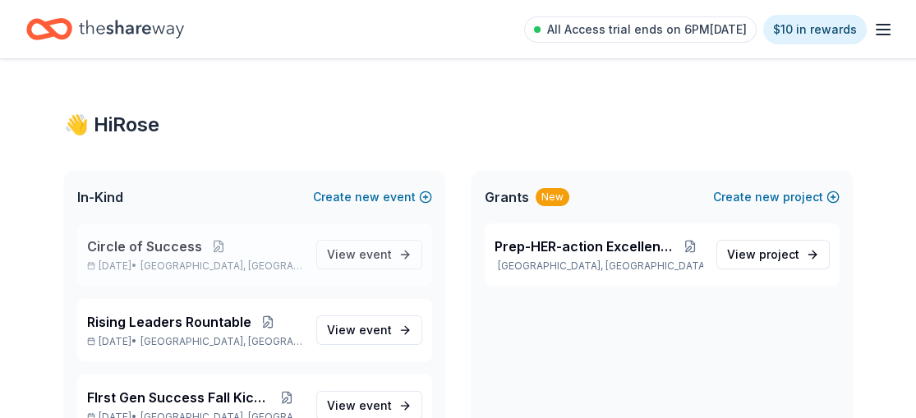
click at [128, 242] on span "Circle of Success" at bounding box center [144, 247] width 115 height 20
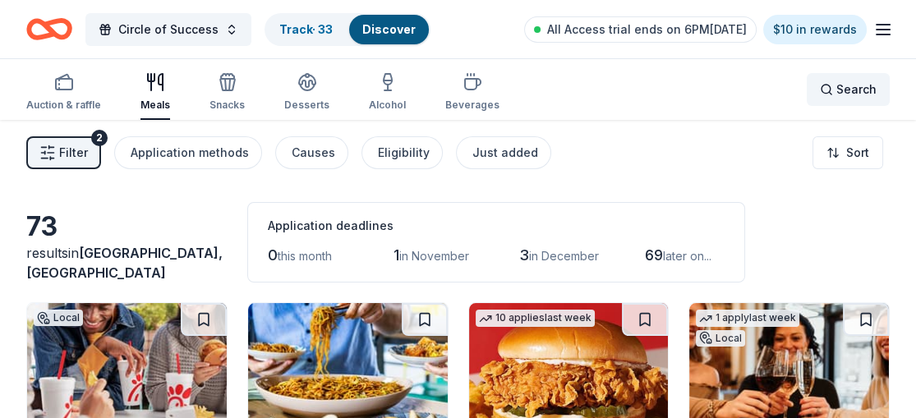
click at [825, 83] on div "Search" at bounding box center [848, 90] width 57 height 20
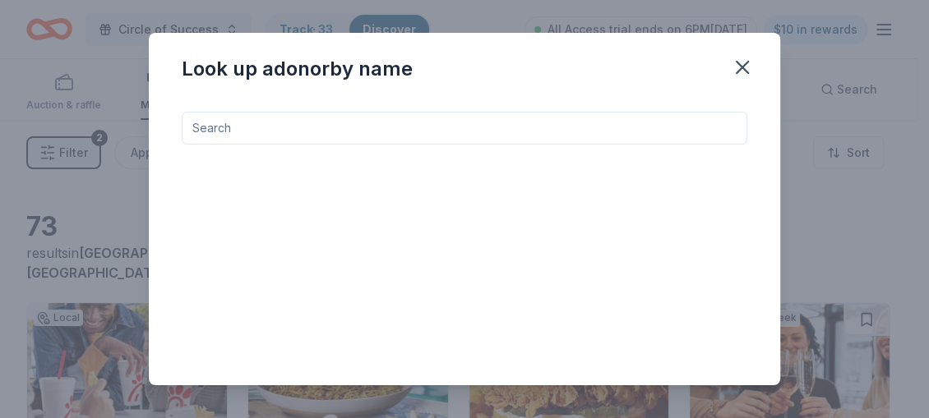
click at [540, 124] on input at bounding box center [464, 128] width 565 height 33
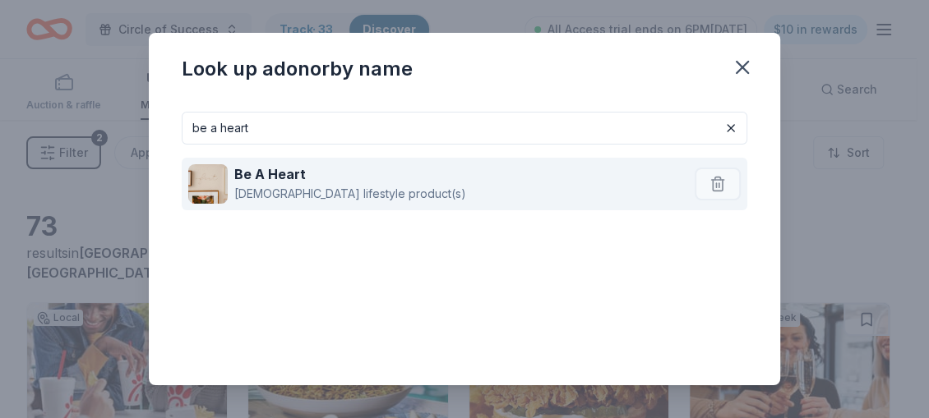
click at [316, 179] on div "Be A Heart" at bounding box center [350, 174] width 232 height 20
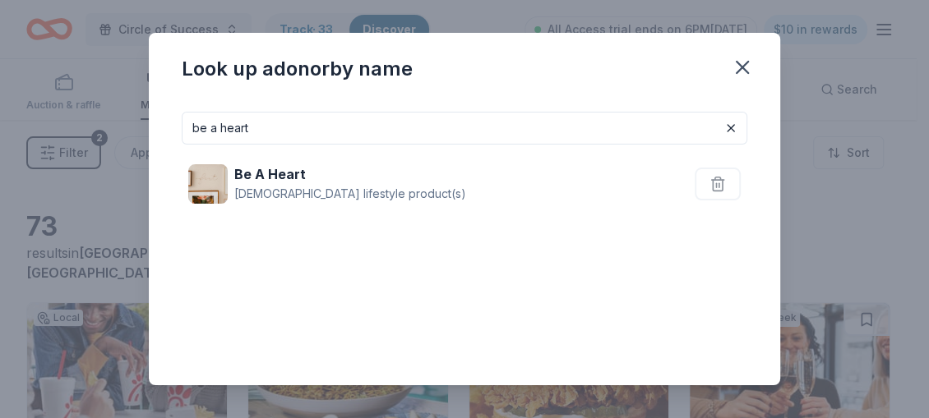
drag, startPoint x: 269, startPoint y: 124, endPoint x: 183, endPoint y: 121, distance: 85.5
click at [183, 121] on input "be a heart" at bounding box center [464, 128] width 565 height 33
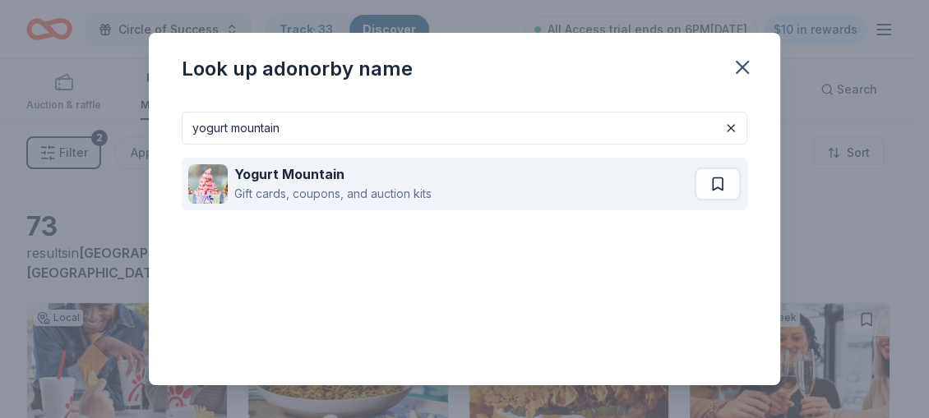
type input "yogurt mountain"
click at [302, 187] on div "Gift cards, coupons, and auction kits" at bounding box center [332, 194] width 197 height 20
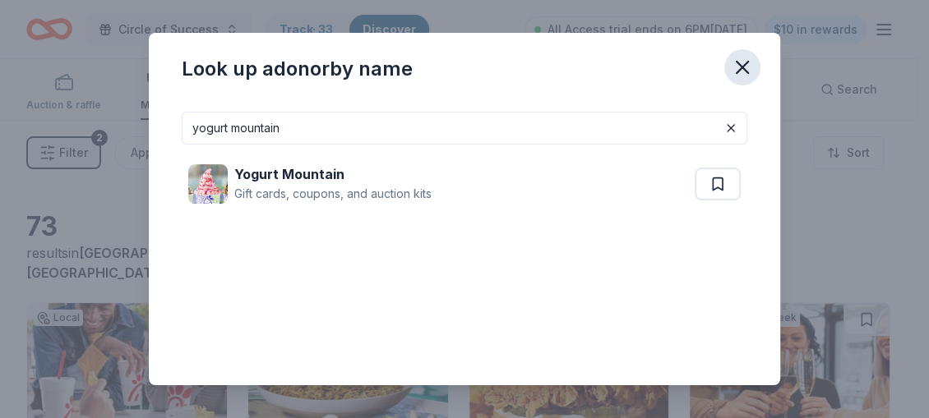
click at [745, 71] on icon "button" at bounding box center [742, 68] width 12 height 12
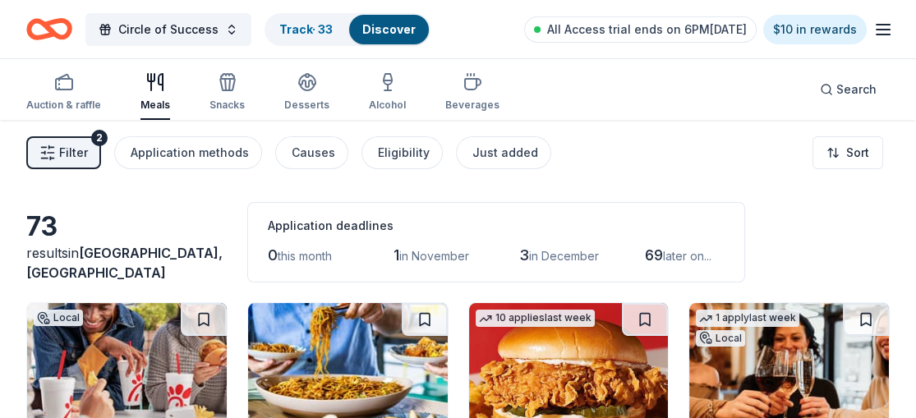
click at [885, 30] on icon "button" at bounding box center [884, 30] width 20 height 20
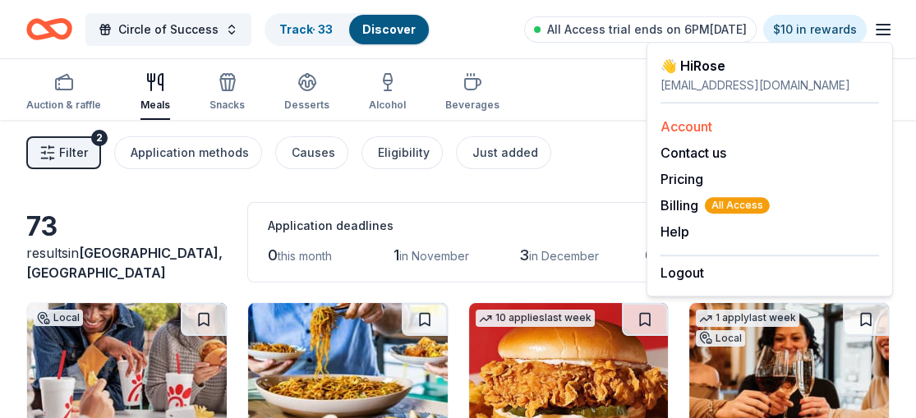
click at [701, 122] on link "Account" at bounding box center [687, 126] width 52 height 16
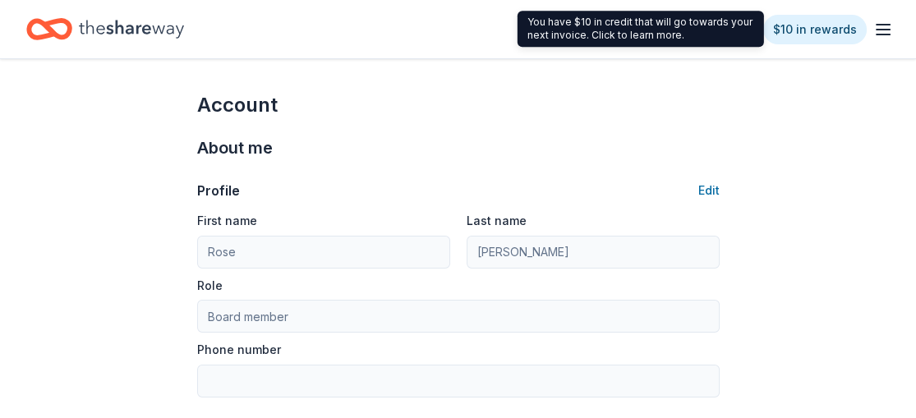
click at [681, 34] on div "You have $10 in credit that will go towards your next invoice. Click to learn m…" at bounding box center [641, 29] width 247 height 36
click at [645, 32] on div "You have $10 in credit that will go towards your next invoice. Click to learn m…" at bounding box center [641, 29] width 247 height 36
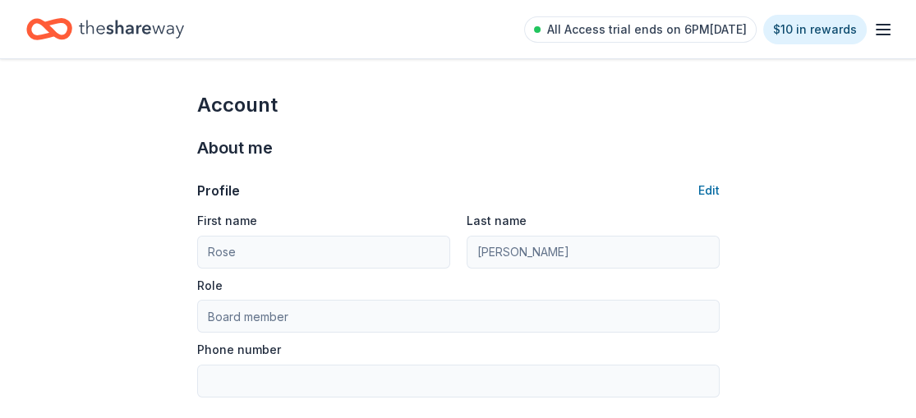
click at [879, 21] on icon "button" at bounding box center [884, 30] width 20 height 20
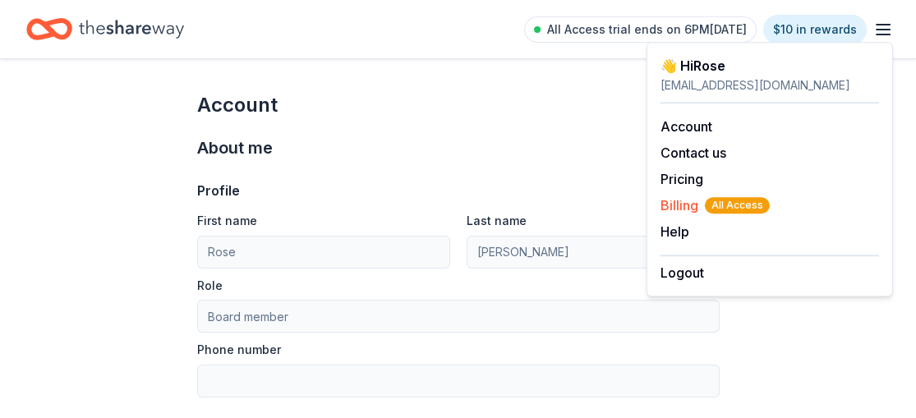
click at [720, 203] on span "All Access" at bounding box center [737, 205] width 65 height 16
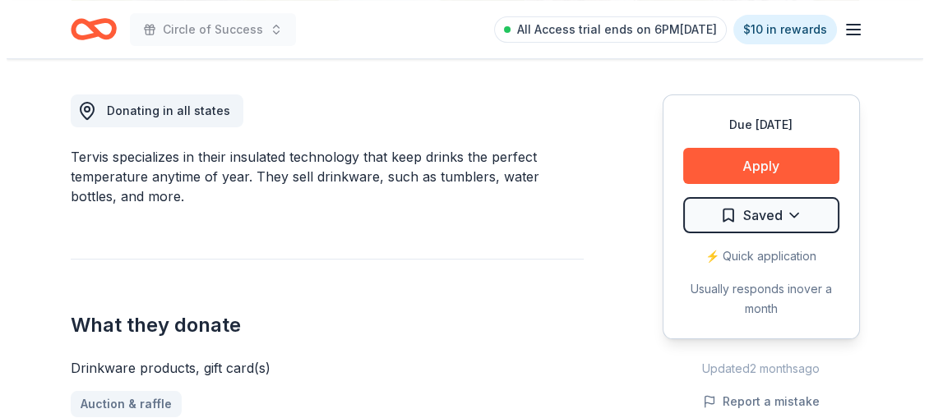
scroll to position [454, 0]
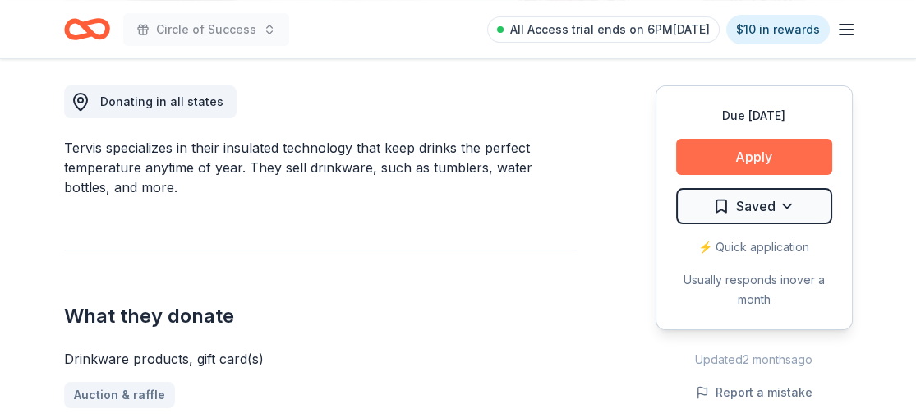
click at [778, 155] on button "Apply" at bounding box center [754, 157] width 156 height 36
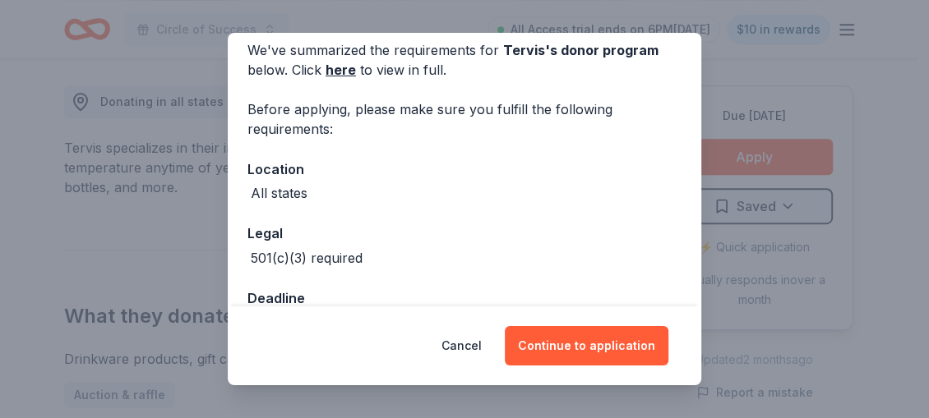
scroll to position [120, 0]
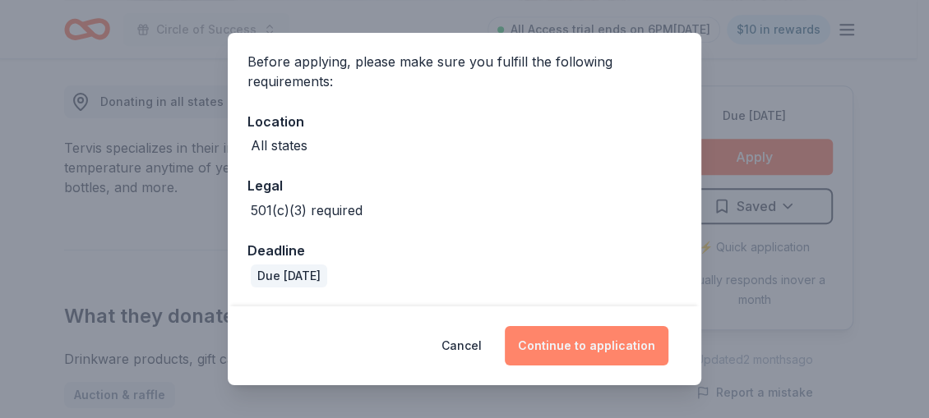
click at [591, 338] on button "Continue to application" at bounding box center [587, 345] width 164 height 39
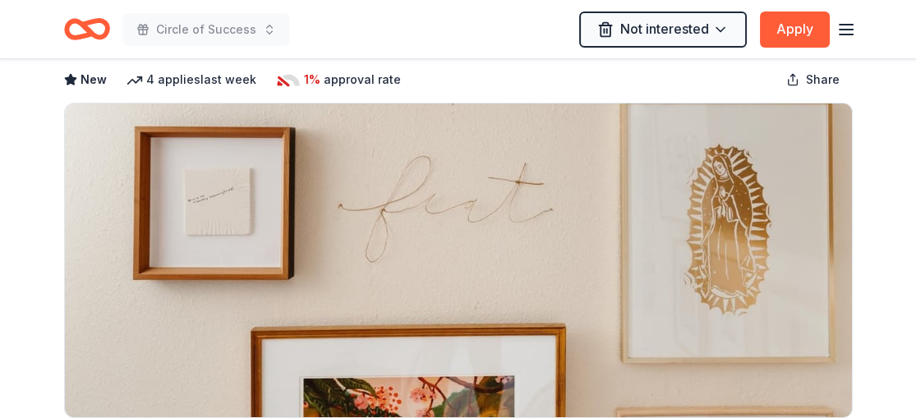
scroll to position [41, 0]
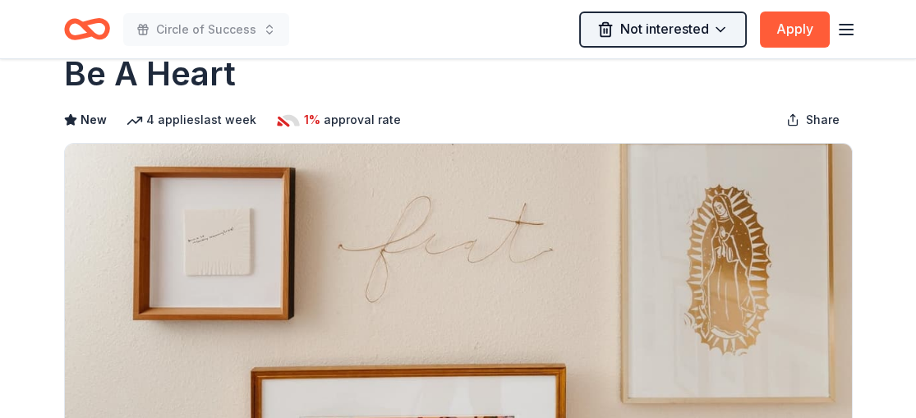
click at [727, 31] on html "Circle of Success Not interested Apply Due [DATE] Share Be A Heart New 4 applie…" at bounding box center [458, 168] width 916 height 418
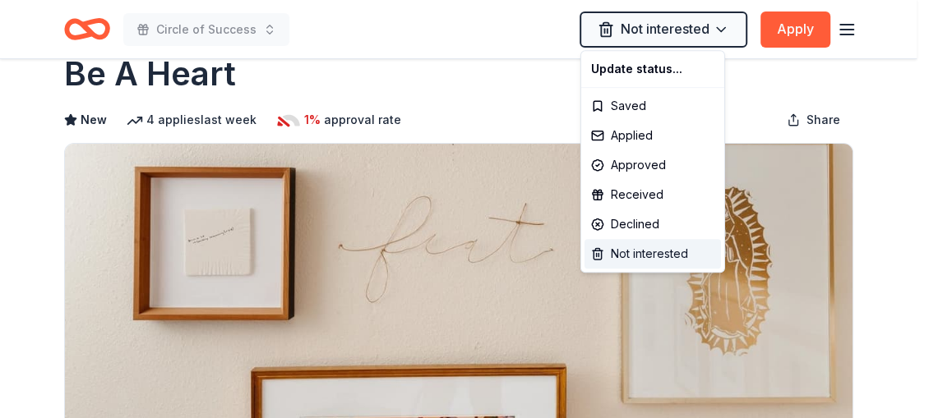
click at [676, 252] on div "Not interested" at bounding box center [652, 254] width 136 height 30
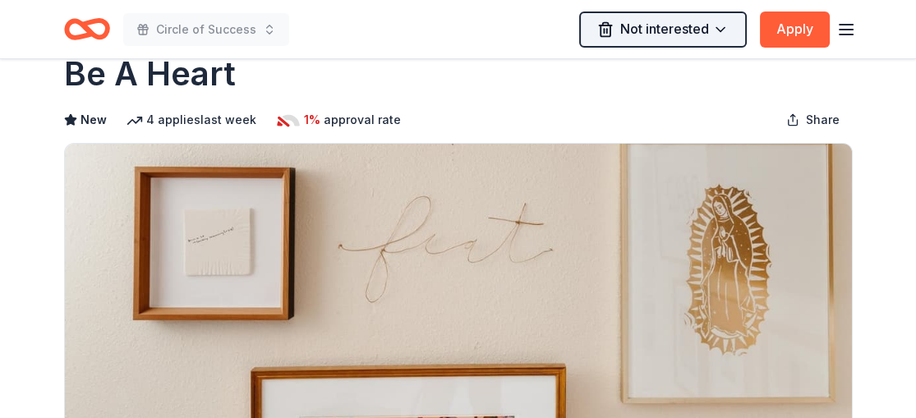
click at [712, 25] on html "Circle of Success Not interested Apply Due in 143 days Share Be A Heart New 4 a…" at bounding box center [458, 168] width 916 height 418
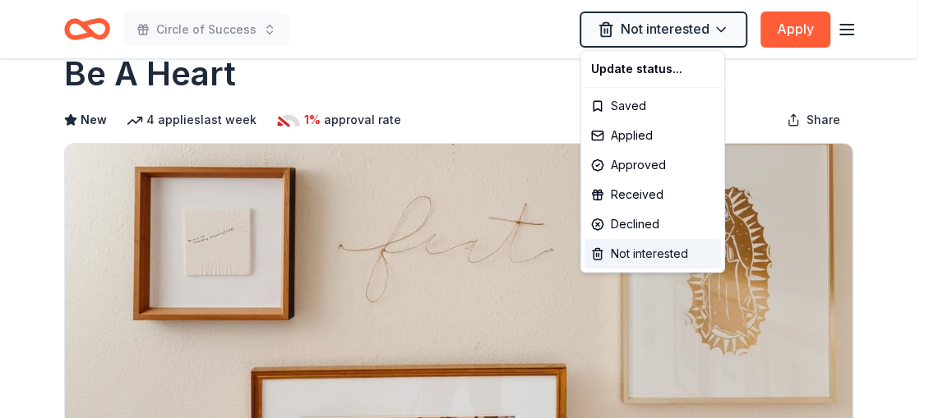
click at [677, 254] on div "Not interested" at bounding box center [652, 254] width 136 height 30
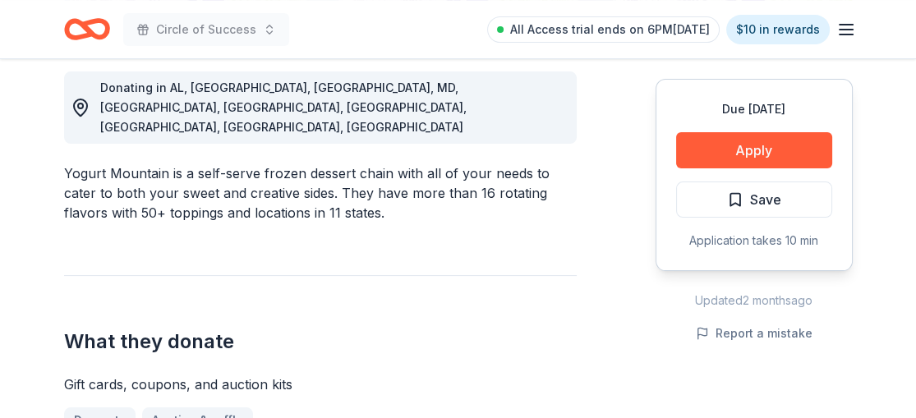
scroll to position [477, 0]
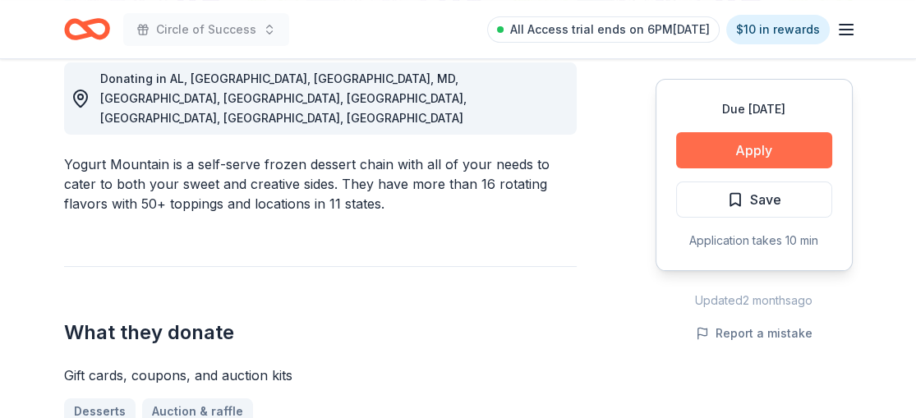
click at [755, 140] on button "Apply" at bounding box center [754, 150] width 156 height 36
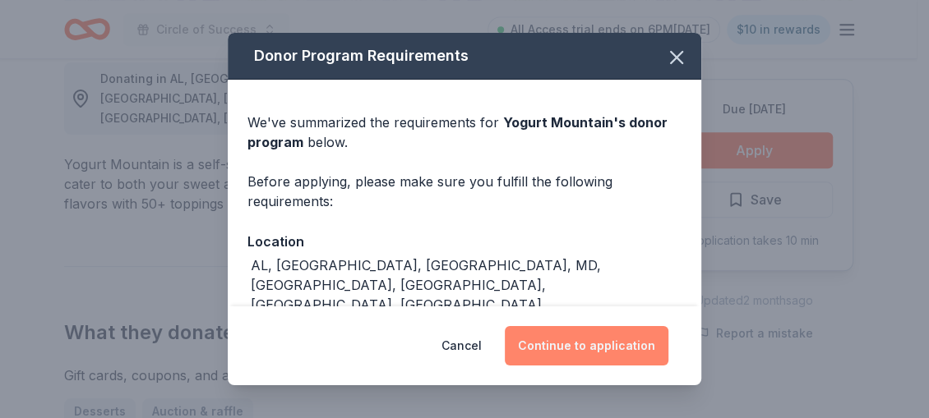
click at [591, 339] on button "Continue to application" at bounding box center [587, 345] width 164 height 39
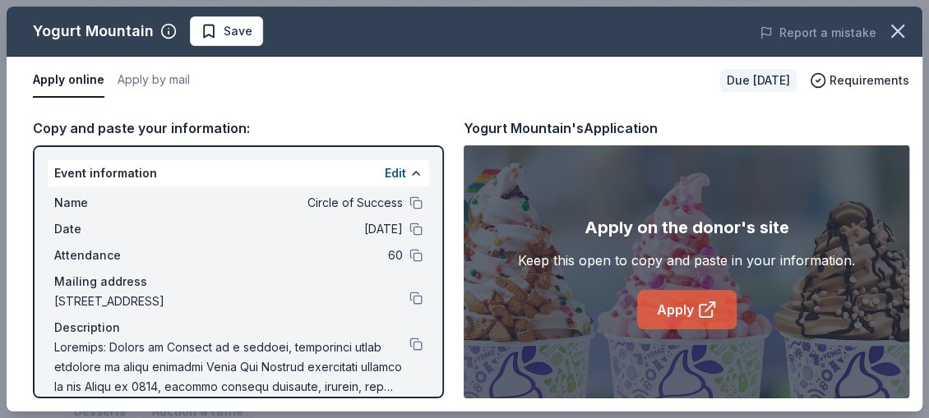
click at [679, 319] on link "Apply" at bounding box center [686, 309] width 99 height 39
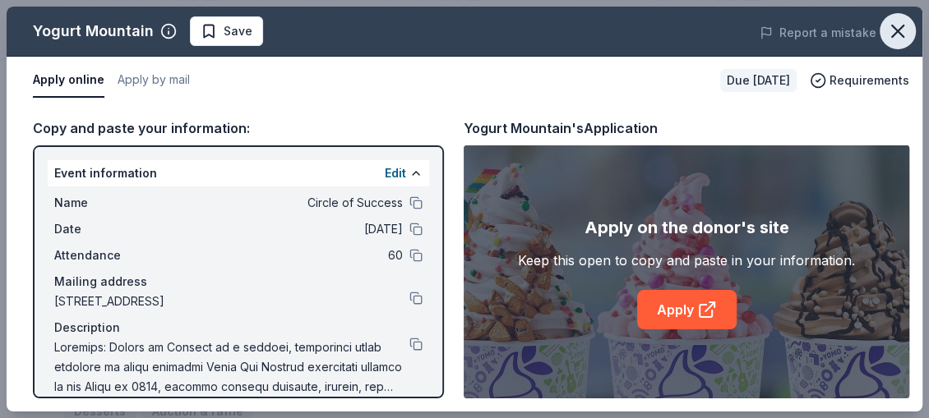
click at [893, 26] on icon "button" at bounding box center [898, 31] width 12 height 12
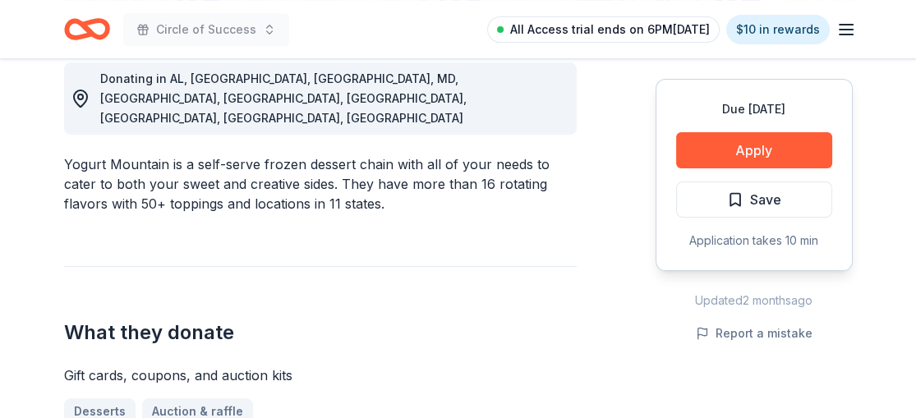
click at [673, 27] on span "All Access trial ends on 6PM[DATE]" at bounding box center [610, 30] width 200 height 20
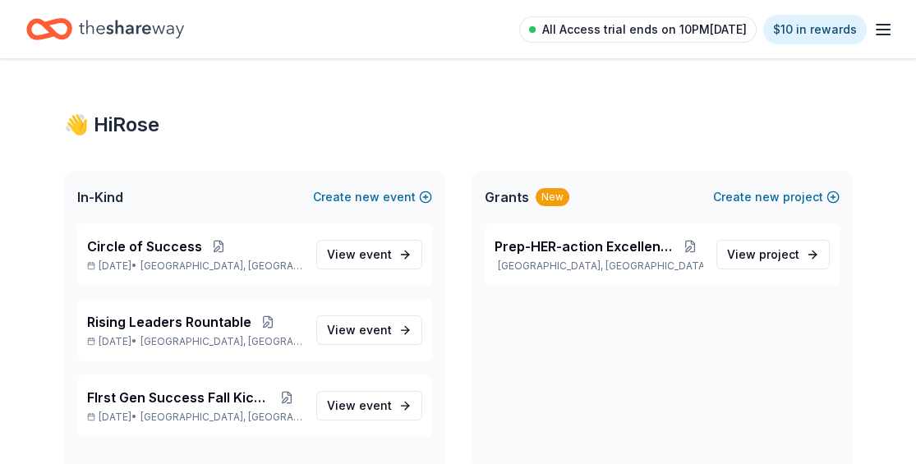
click at [699, 30] on span "All Access trial ends on 10PM[DATE]" at bounding box center [644, 30] width 205 height 20
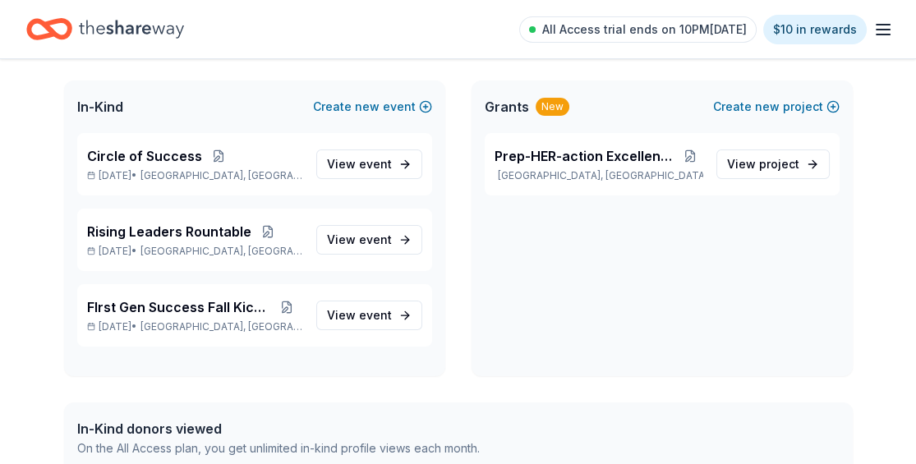
scroll to position [3, 0]
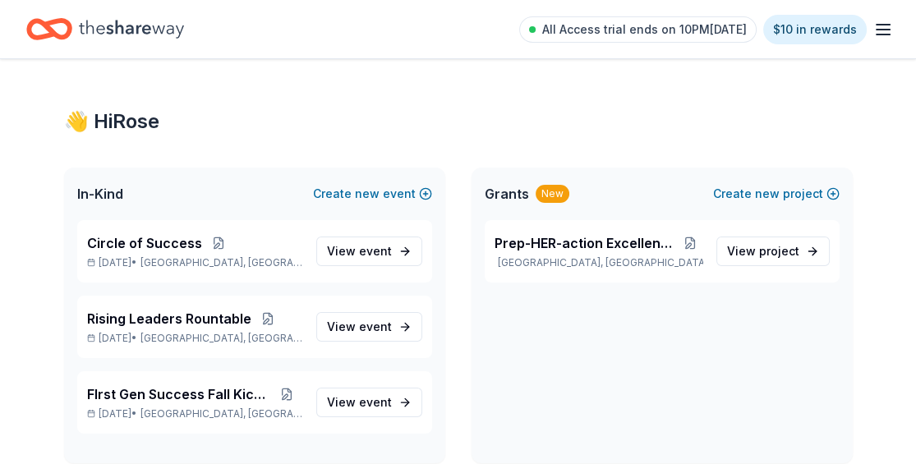
click at [888, 31] on icon "button" at bounding box center [884, 30] width 20 height 20
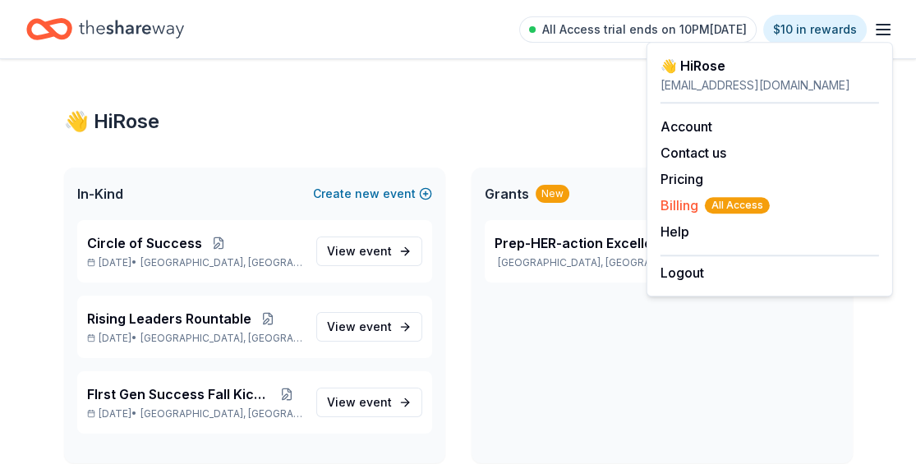
click at [732, 200] on span "All Access" at bounding box center [737, 205] width 65 height 16
